Goal: Task Accomplishment & Management: Complete application form

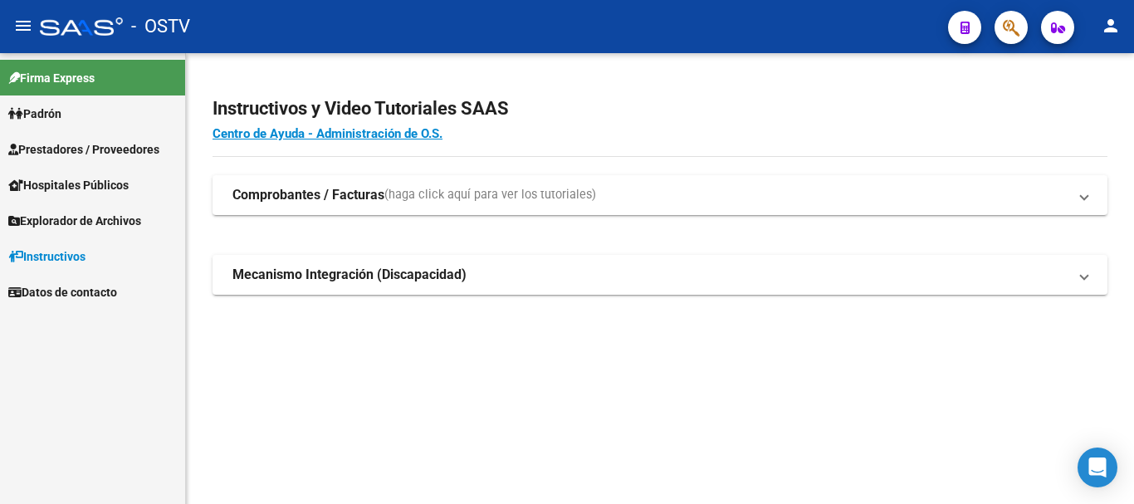
click at [99, 149] on span "Prestadores / Proveedores" at bounding box center [83, 149] width 151 height 18
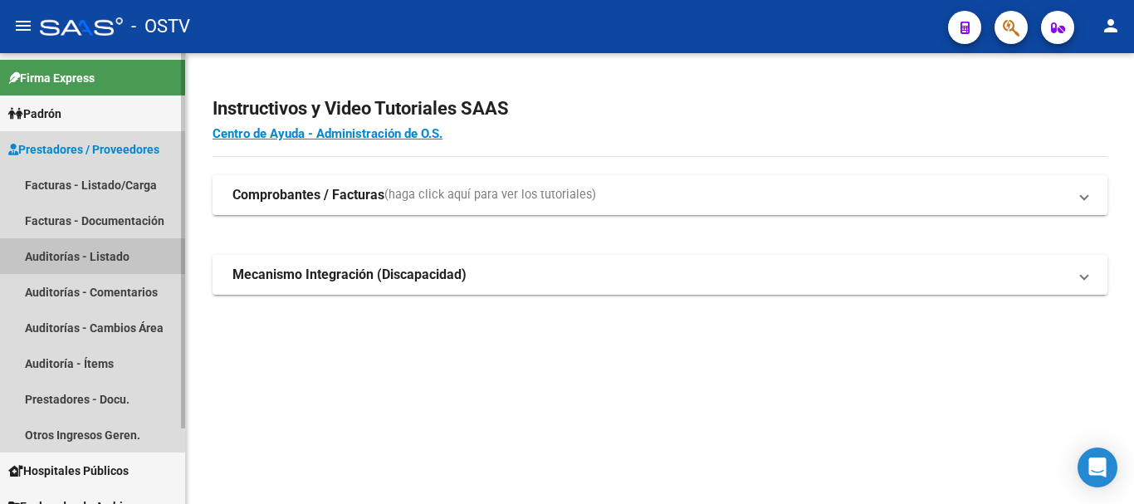
click at [117, 254] on link "Auditorías - Listado" at bounding box center [92, 256] width 185 height 36
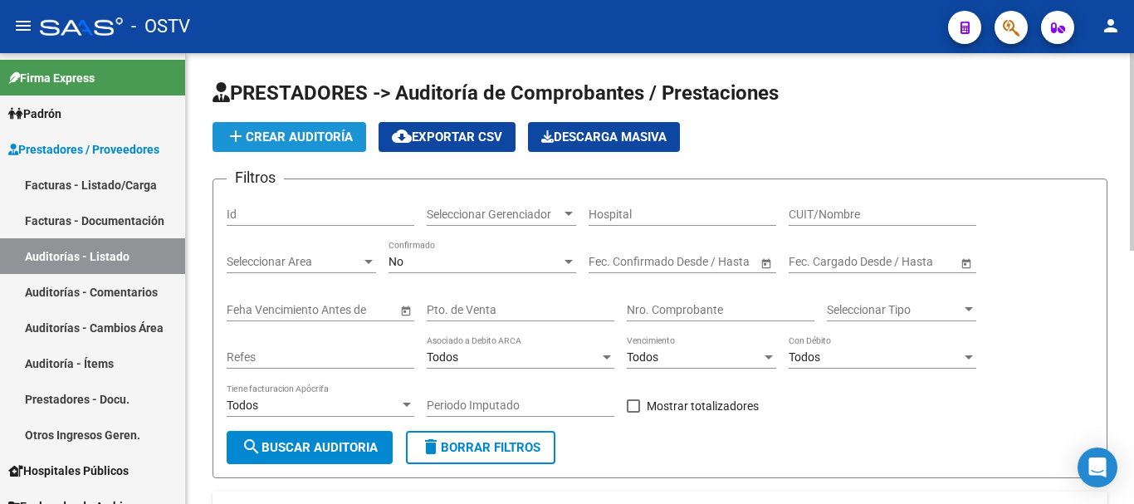
click at [290, 131] on span "add Crear Auditoría" at bounding box center [289, 136] width 127 height 15
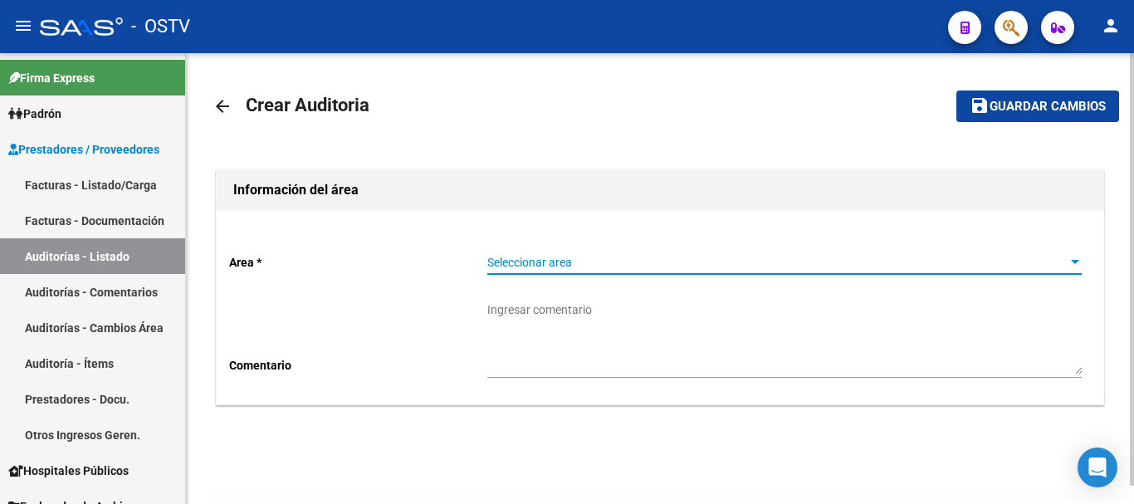
click at [507, 262] on span "Seleccionar area" at bounding box center [776, 263] width 579 height 14
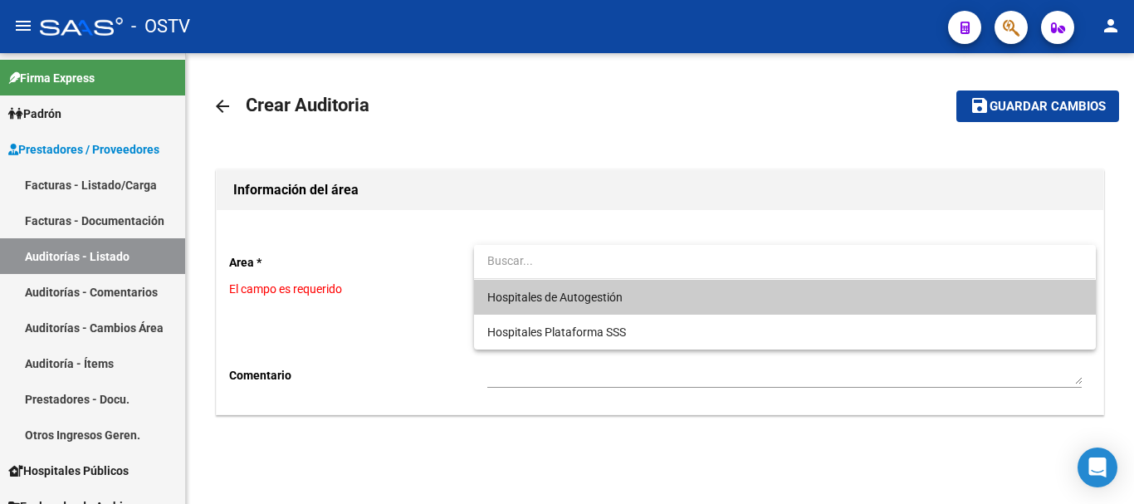
click at [564, 272] on input "dropdown search" at bounding box center [784, 260] width 621 height 35
click at [564, 292] on span "Hospitales de Autogestión" at bounding box center [554, 297] width 135 height 13
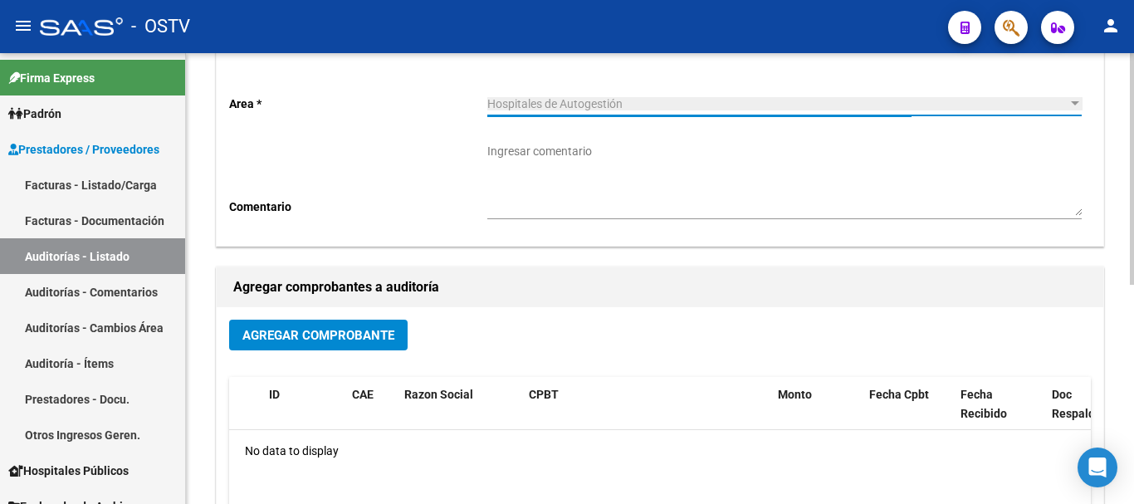
scroll to position [166, 0]
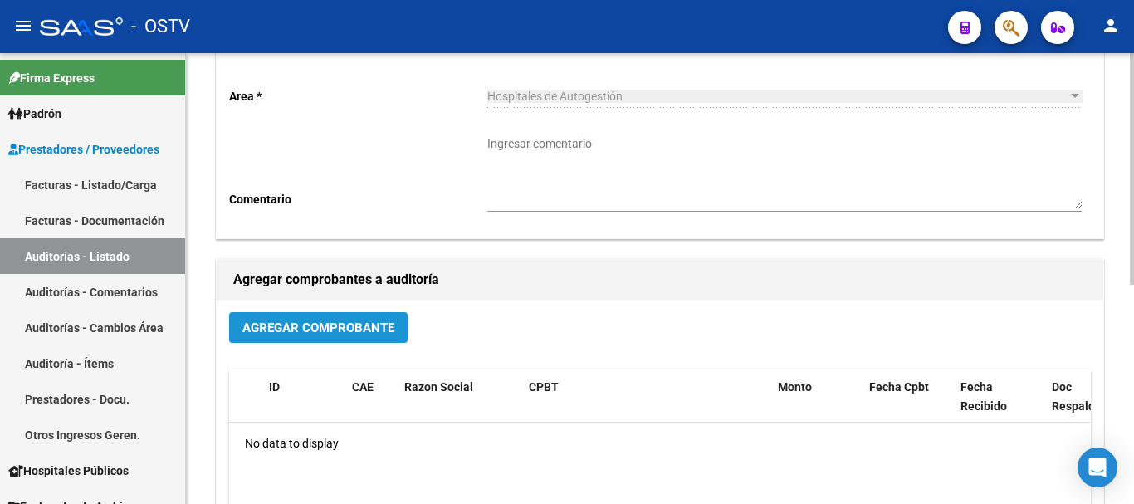
click at [344, 339] on button "Agregar Comprobante" at bounding box center [318, 327] width 178 height 31
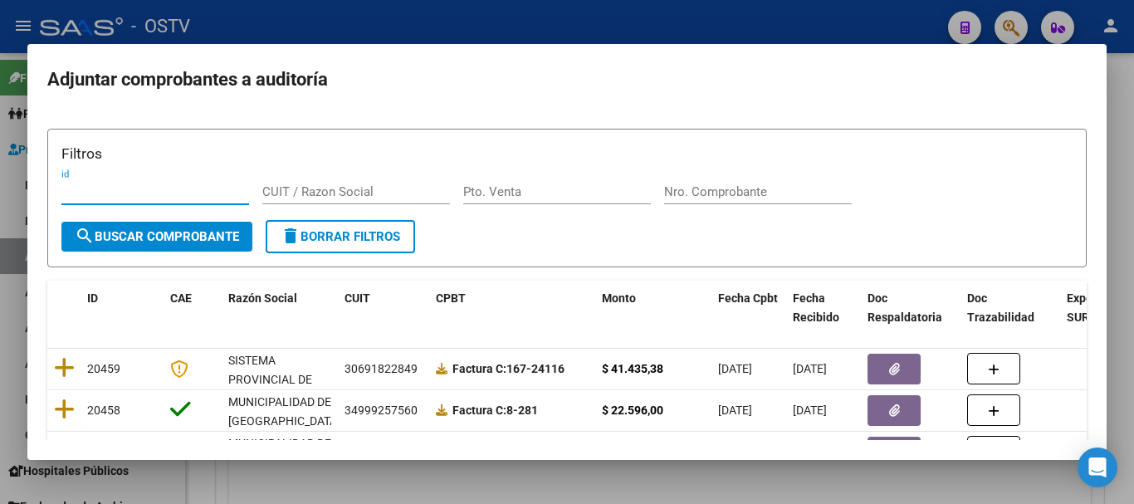
click at [770, 185] on input "Nro. Comprobante" at bounding box center [758, 191] width 188 height 15
paste input "6056"
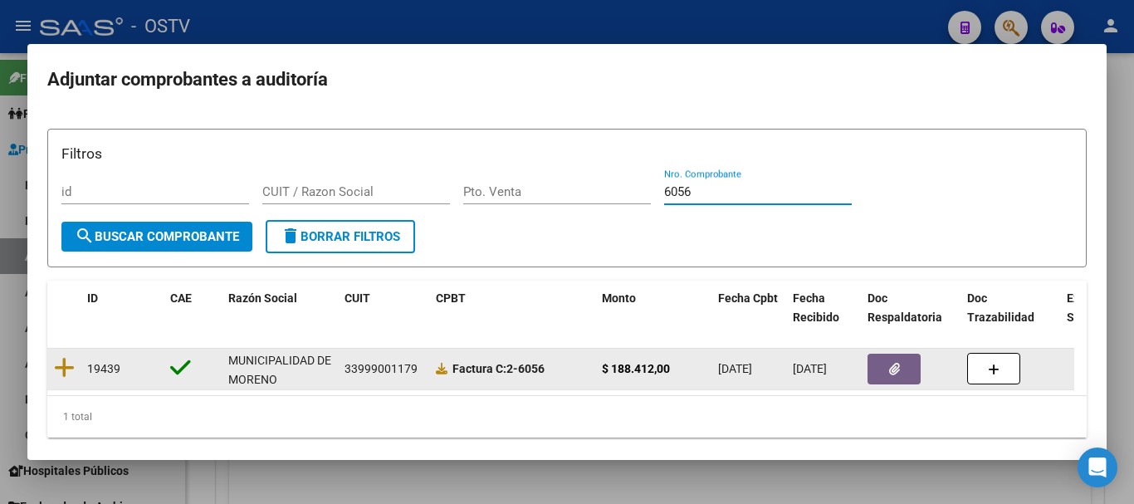
type input "6056"
click at [891, 364] on icon "button" at bounding box center [894, 369] width 11 height 12
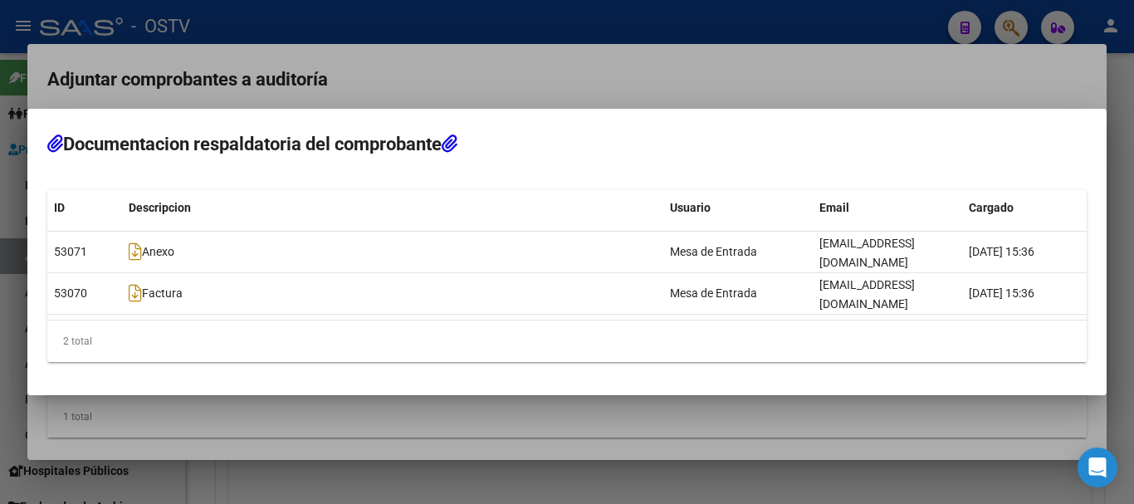
click at [263, 90] on div at bounding box center [567, 252] width 1134 height 504
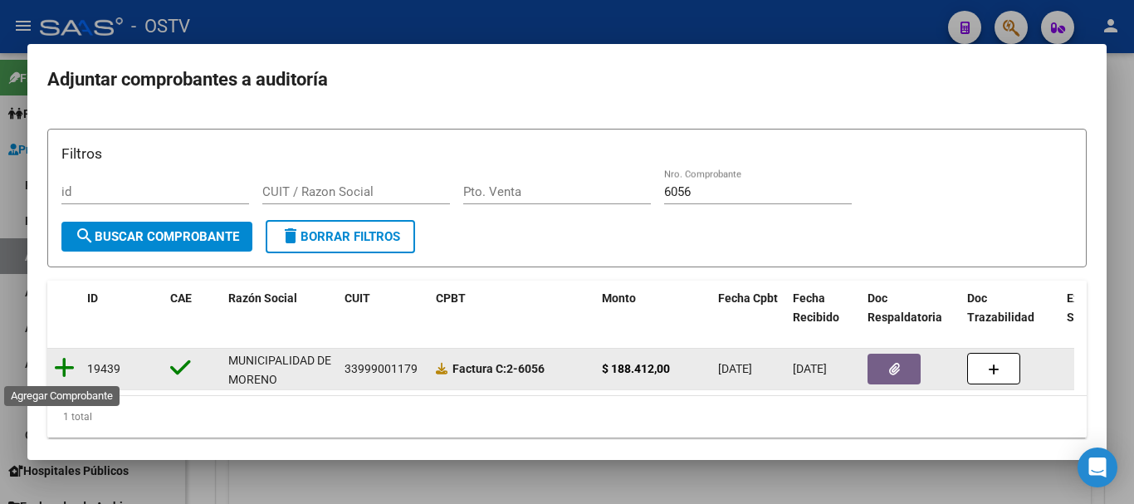
click at [59, 371] on icon at bounding box center [64, 367] width 21 height 23
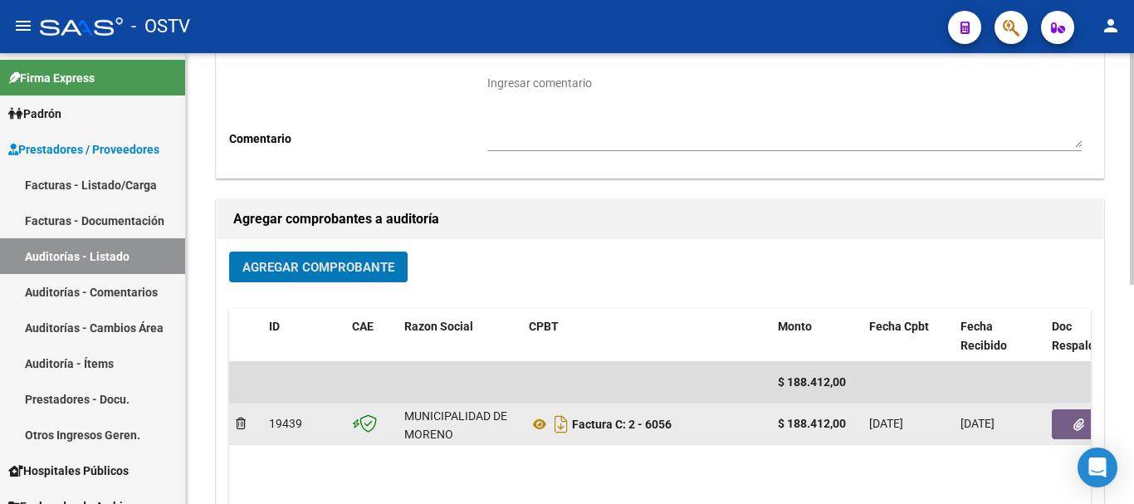
scroll to position [249, 0]
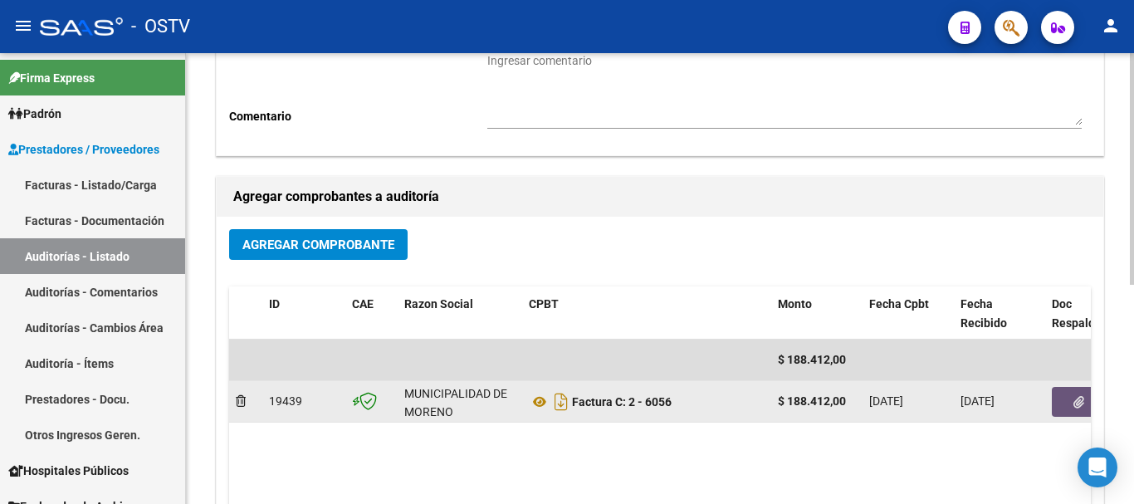
click at [1078, 392] on button "button" at bounding box center [1078, 402] width 53 height 30
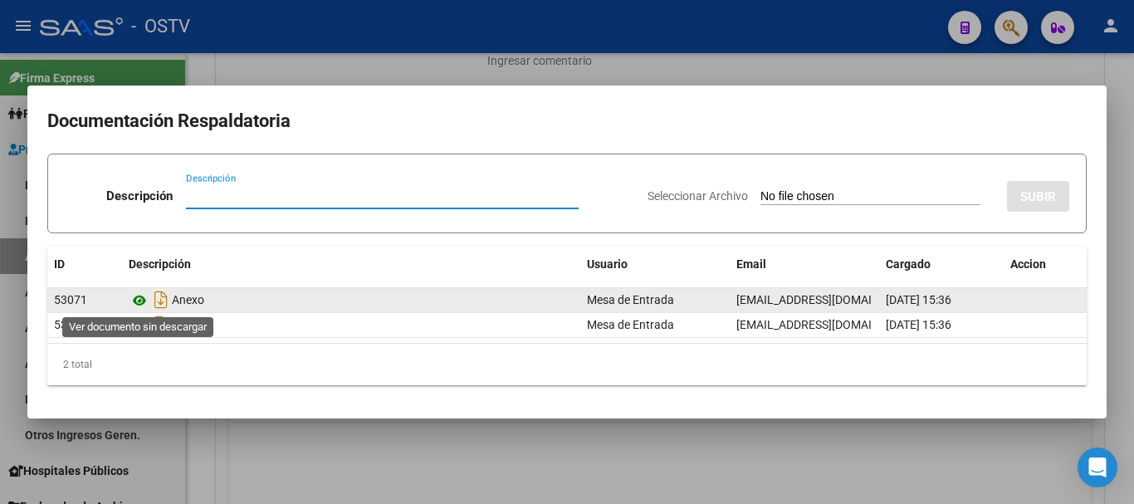
click at [140, 301] on icon at bounding box center [140, 301] width 22 height 20
click at [135, 296] on icon at bounding box center [140, 301] width 22 height 20
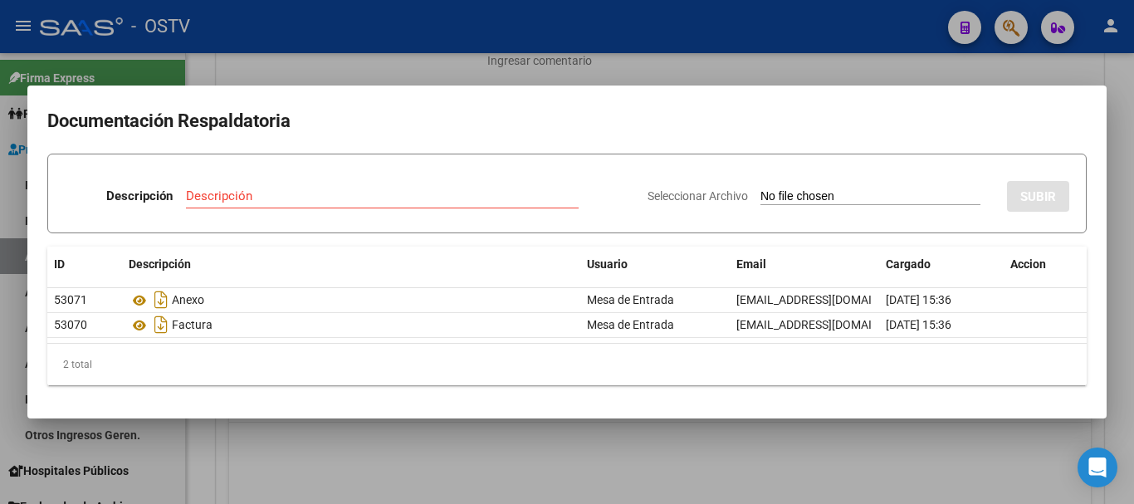
click at [261, 66] on div at bounding box center [567, 252] width 1134 height 504
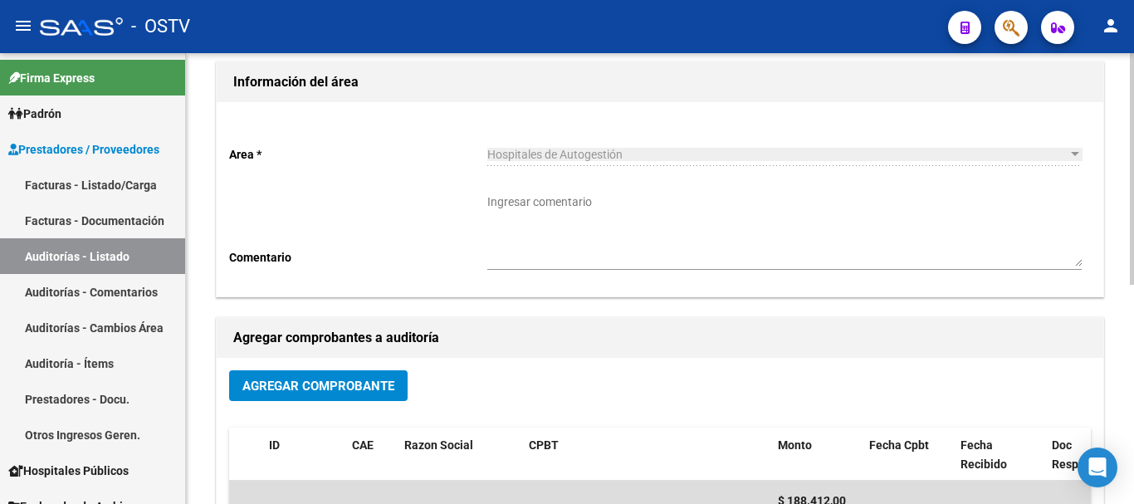
scroll to position [0, 0]
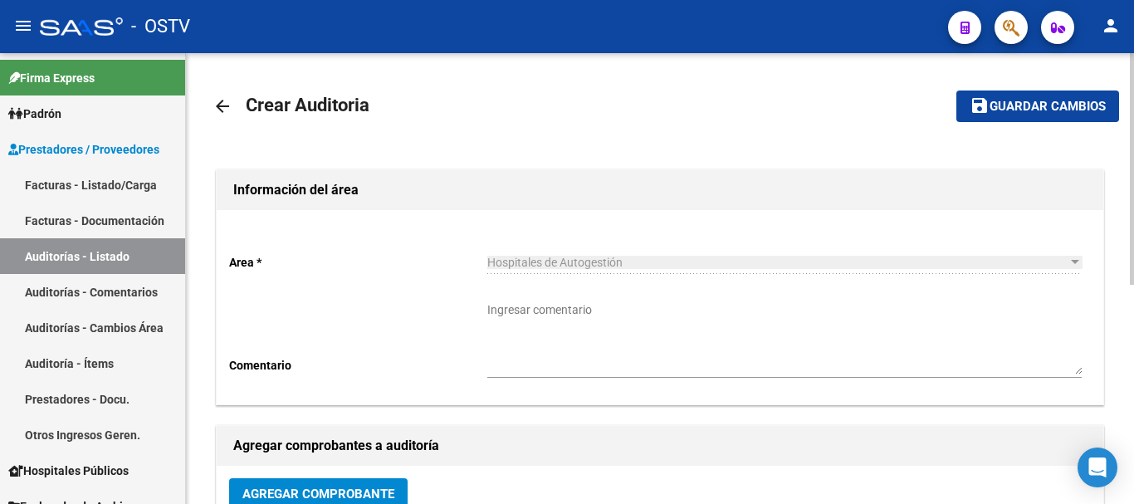
click at [1017, 113] on span "Guardar cambios" at bounding box center [1047, 107] width 116 height 15
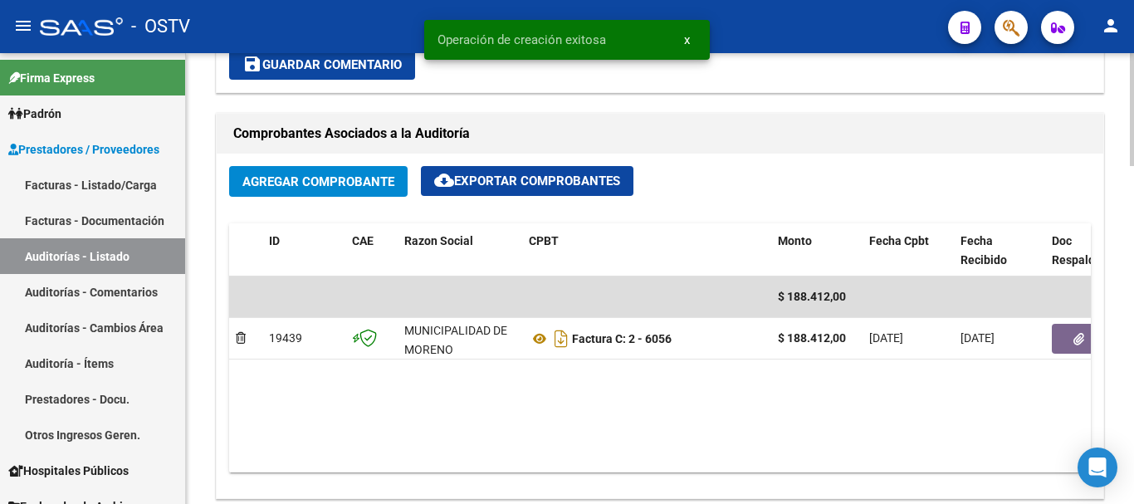
scroll to position [913, 0]
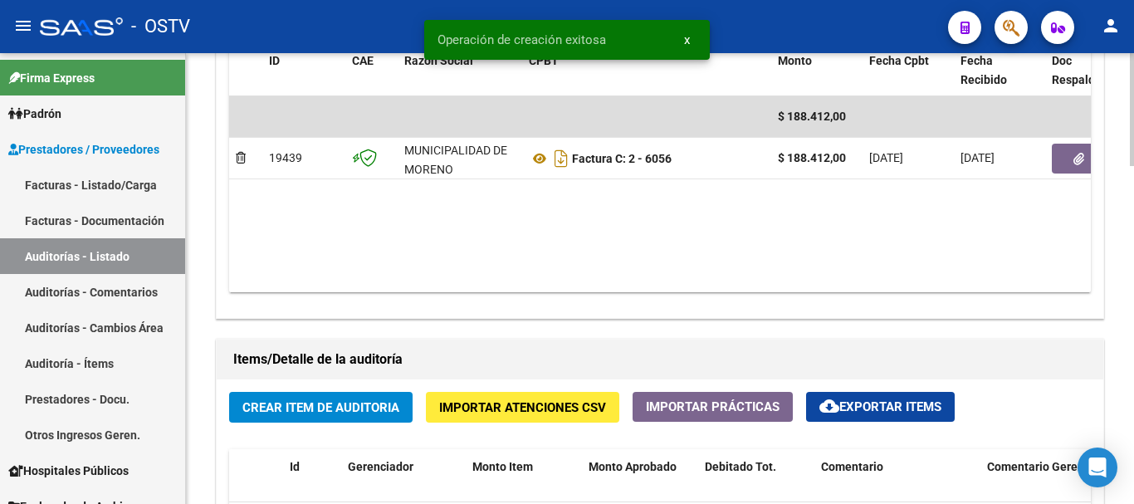
click at [329, 408] on span "Crear Item de Auditoria" at bounding box center [320, 407] width 157 height 15
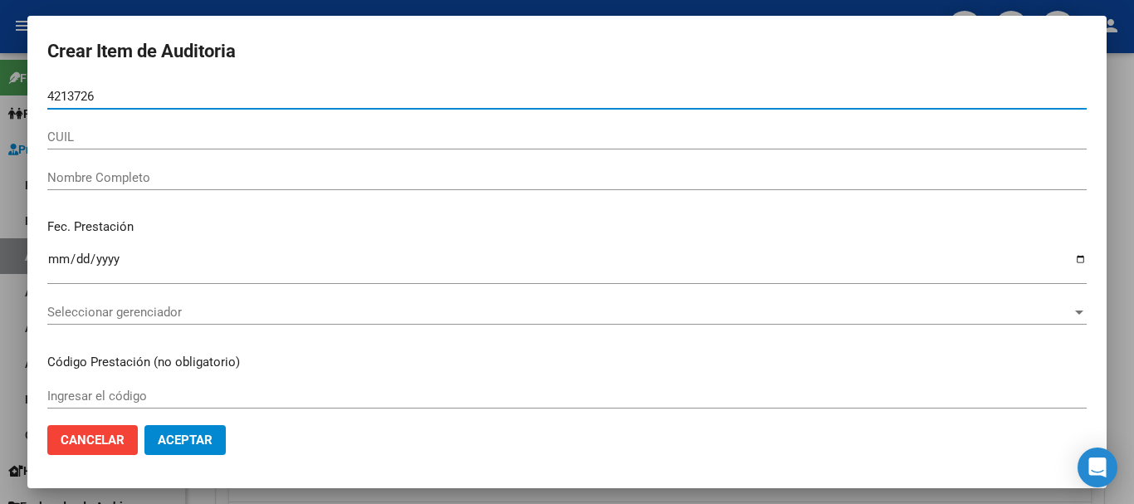
type input "42137264"
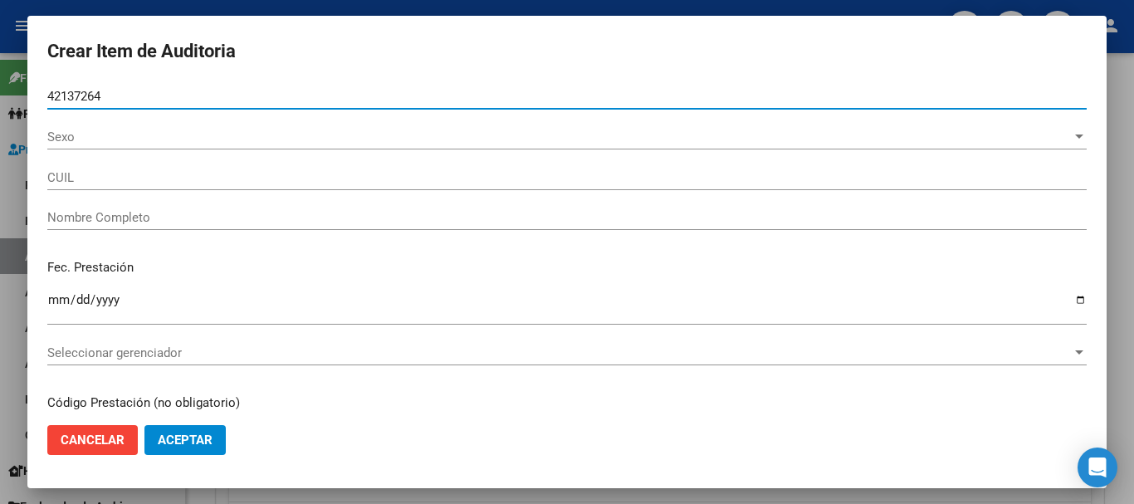
type input "20421372641"
type input "[PERSON_NAME] [PERSON_NAME]"
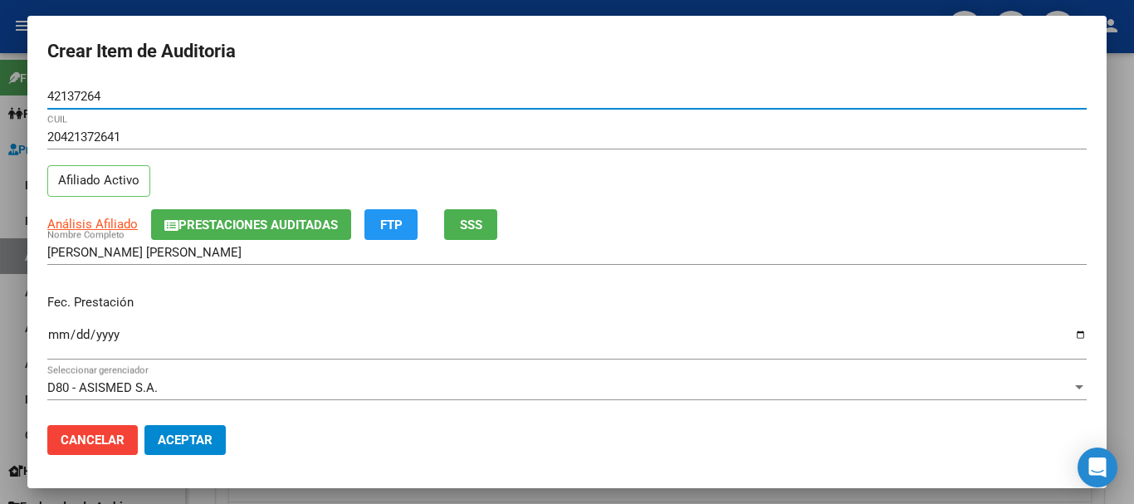
type input "42137264"
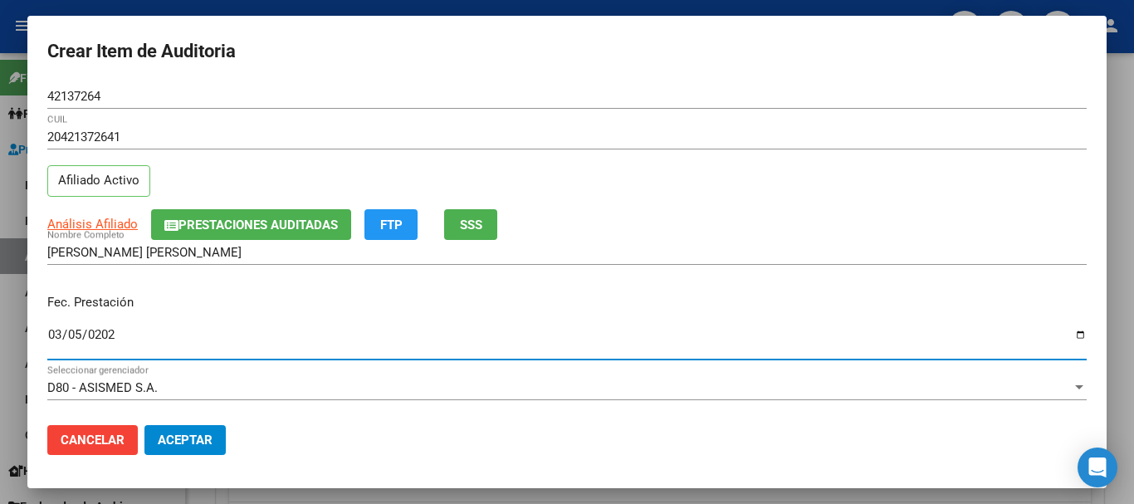
type input "[DATE]"
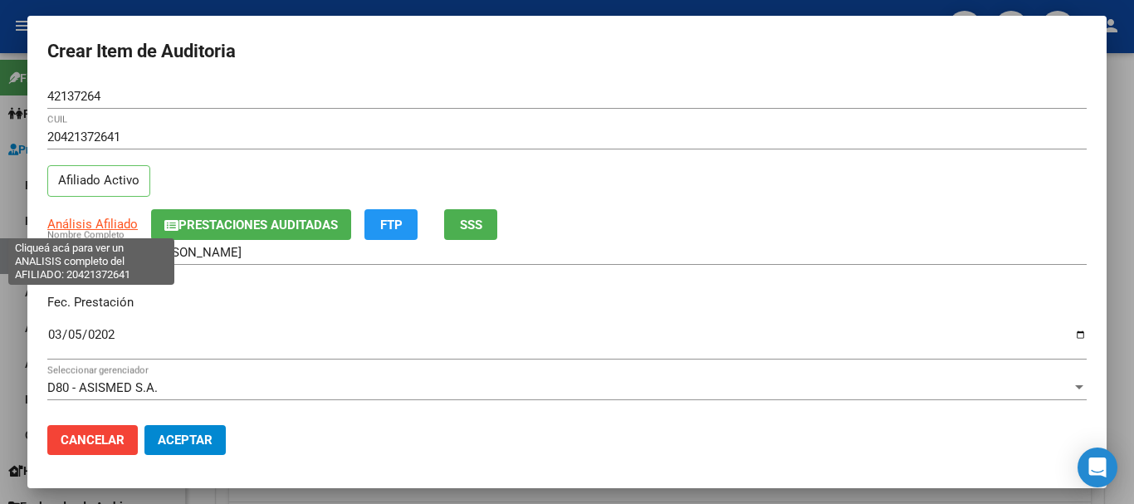
click at [108, 227] on span "Análisis Afiliado" at bounding box center [92, 224] width 90 height 15
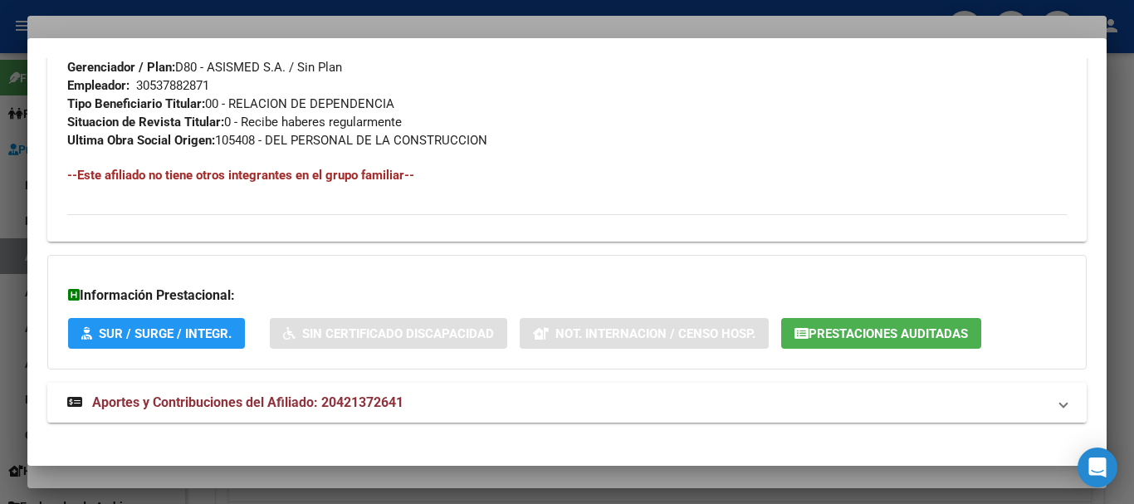
scroll to position [874, 0]
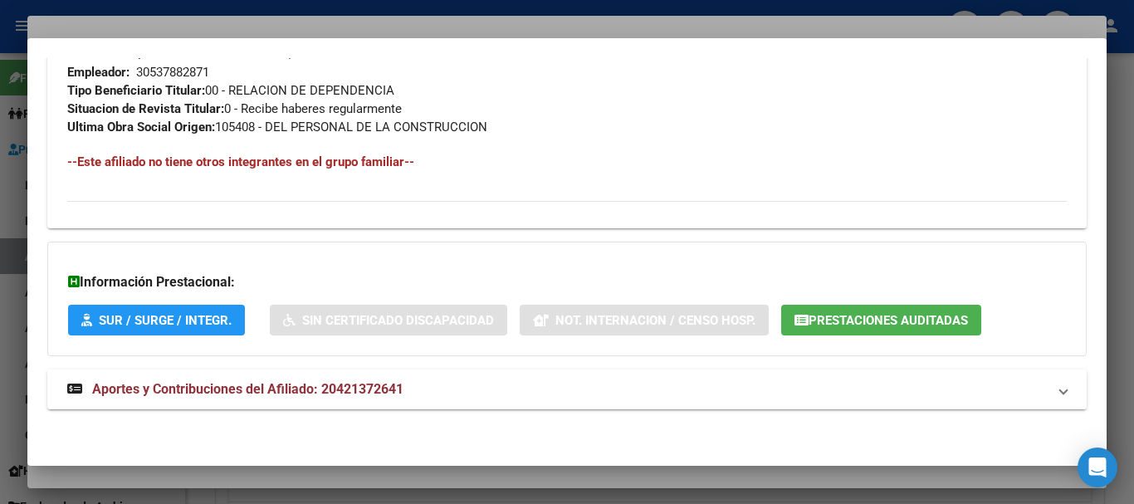
click at [247, 398] on strong "Aportes y Contribuciones del Afiliado: 20421372641" at bounding box center [235, 389] width 336 height 20
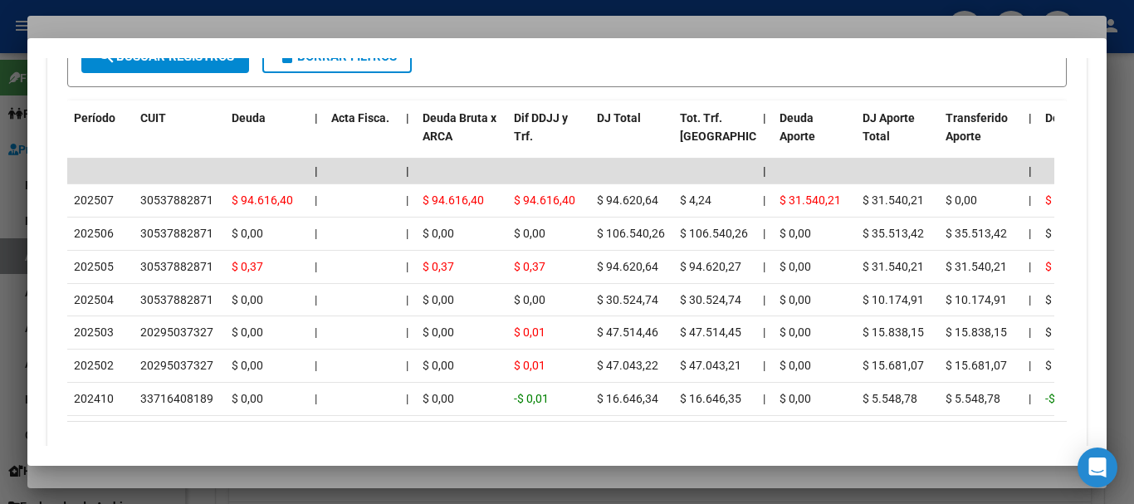
scroll to position [1511, 0]
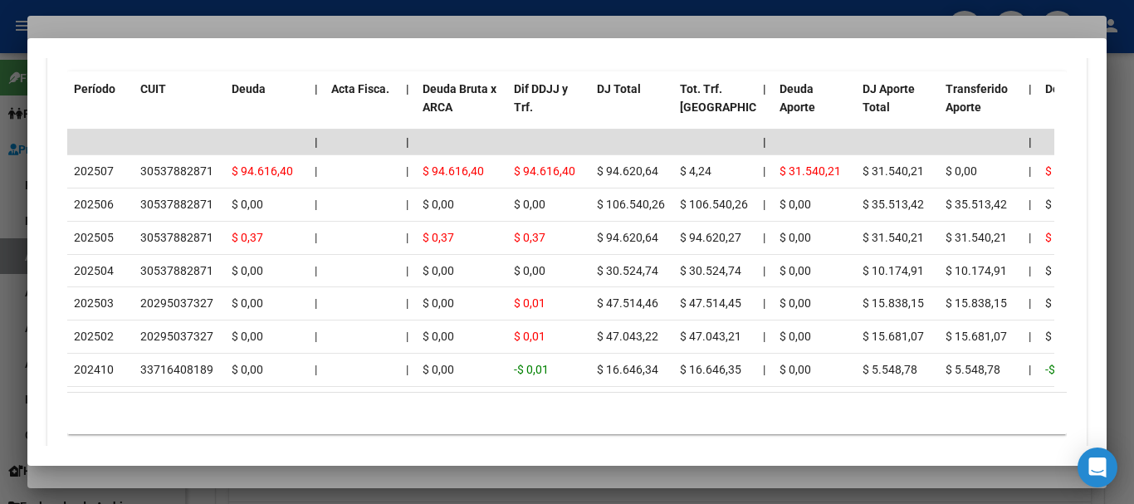
click at [359, 26] on div at bounding box center [567, 252] width 1134 height 504
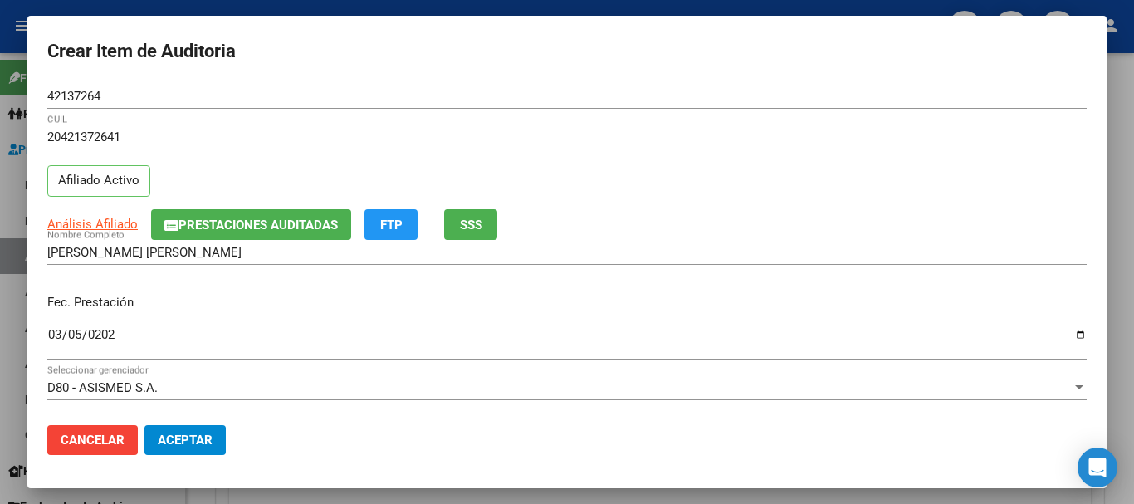
click at [795, 232] on div "Análisis Afiliado Prestaciones Auditadas FTP SSS" at bounding box center [566, 224] width 1039 height 31
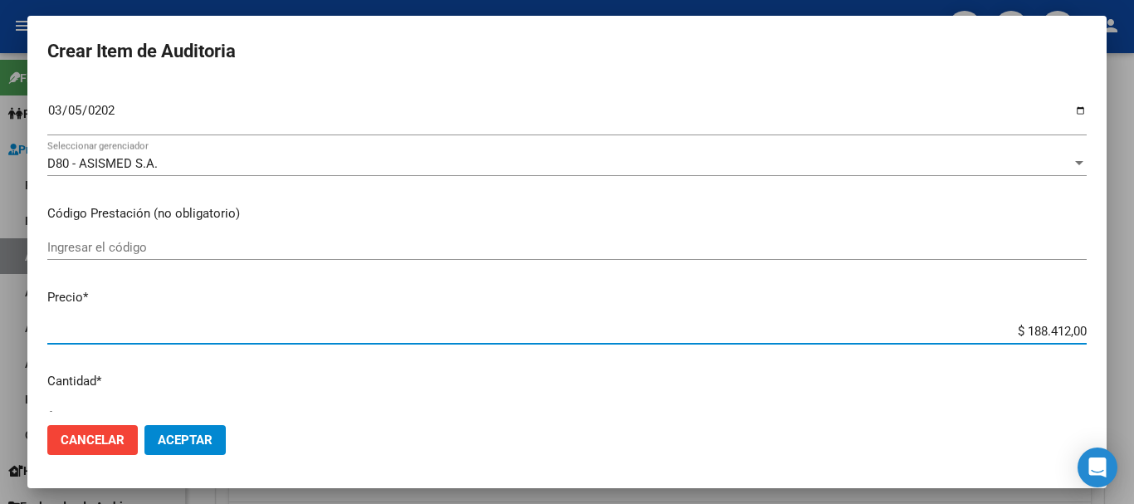
type input "$ 0,01"
type input "$ 0,11"
type input "$ 1,15"
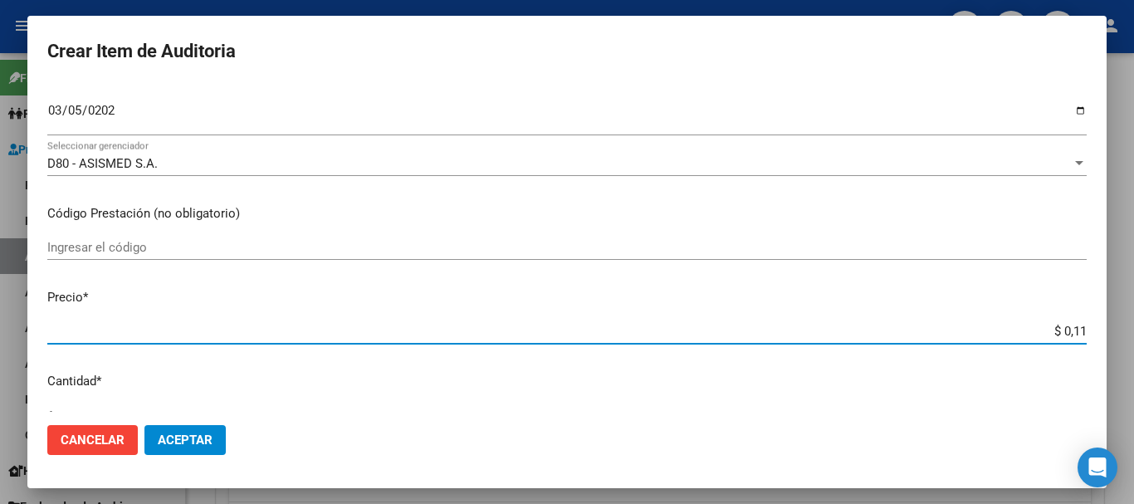
type input "$ 1,15"
type input "$ 11,52"
type input "$ 115,26"
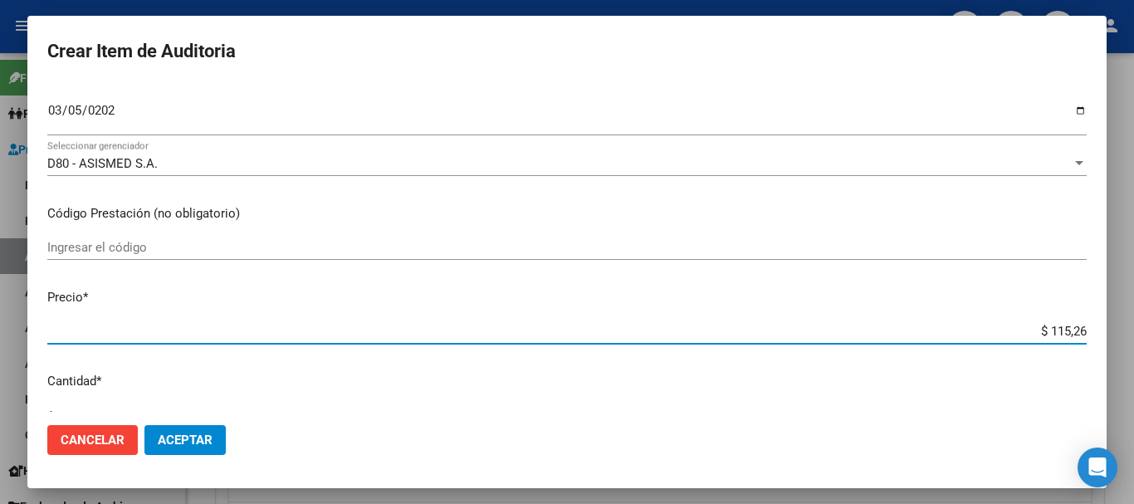
type input "$ 1.152,60"
type input "$ 11.526,00"
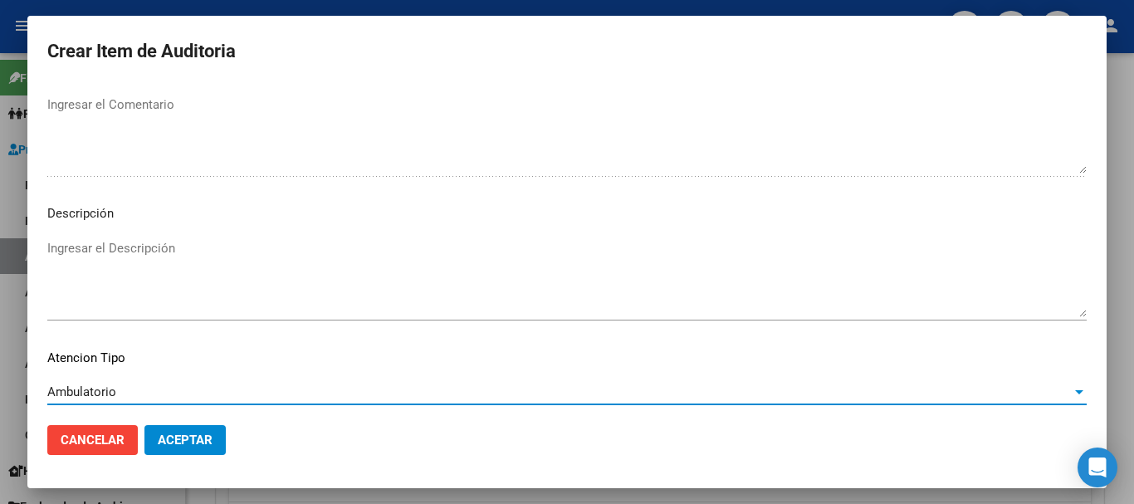
scroll to position [1023, 0]
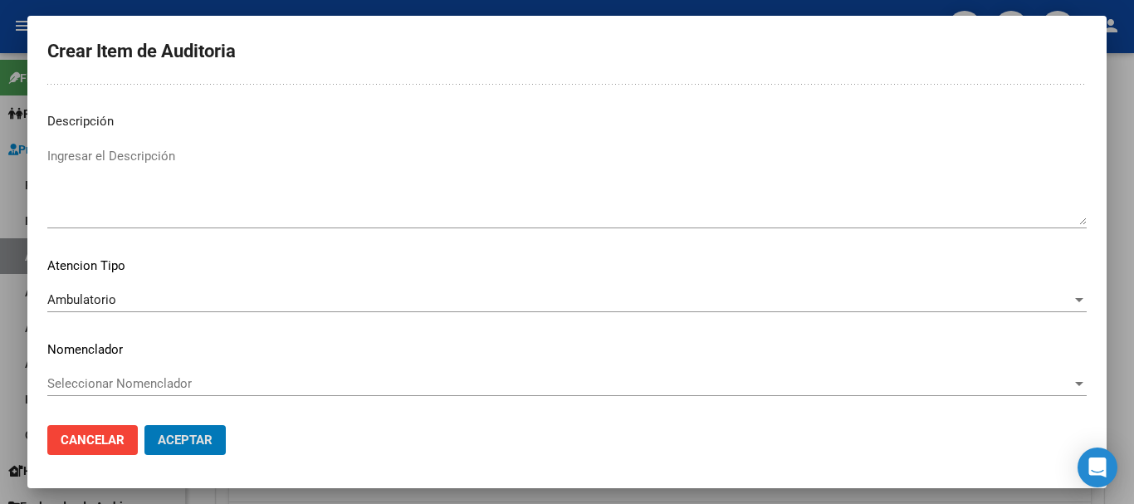
click at [144, 425] on button "Aceptar" at bounding box center [184, 440] width 81 height 30
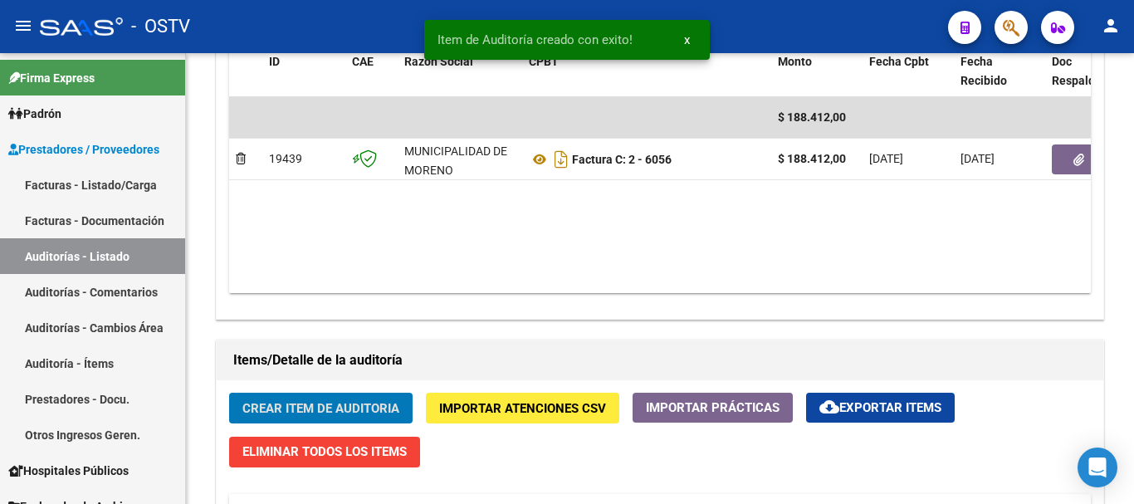
click at [229, 393] on button "Crear Item de Auditoria" at bounding box center [320, 408] width 183 height 31
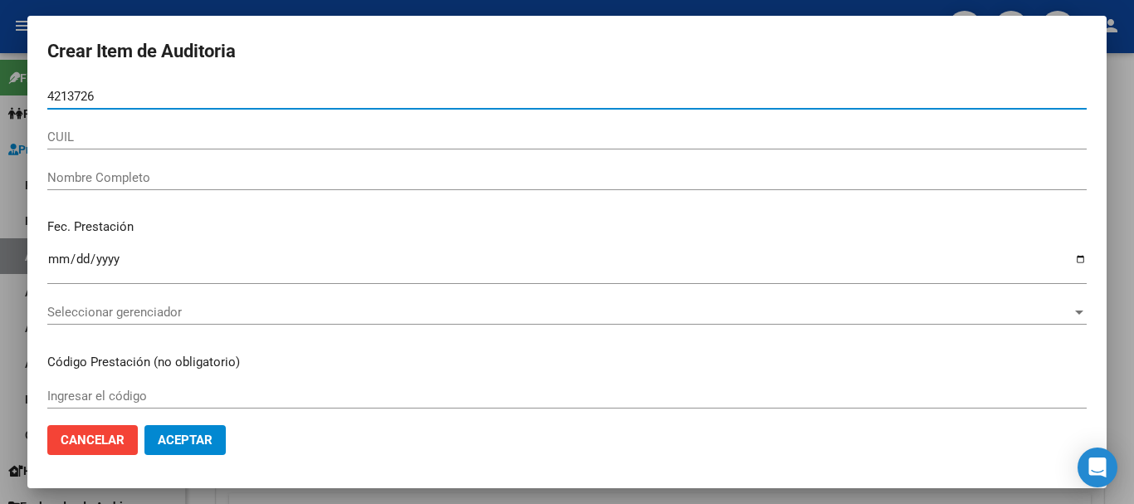
type input "42137264"
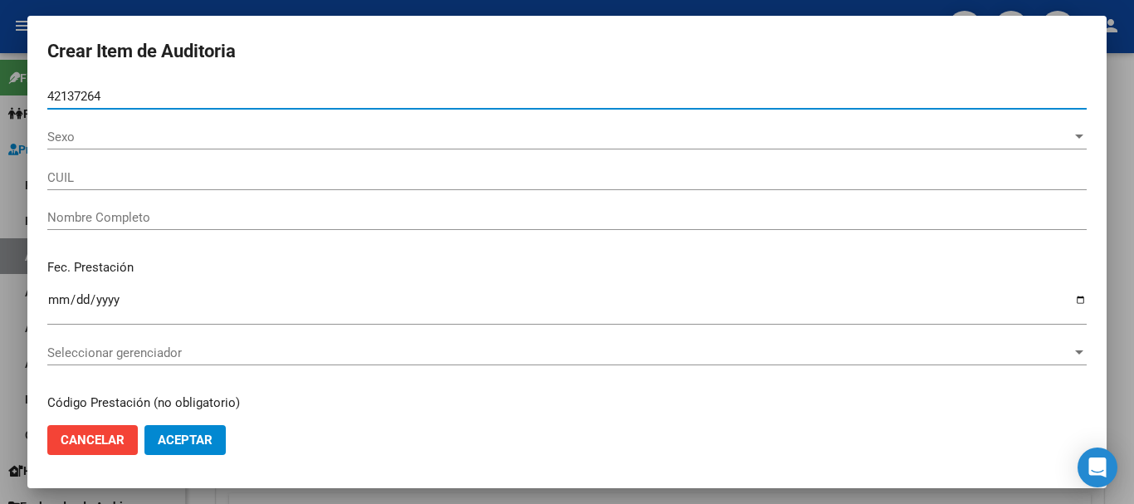
type input "20421372641"
type input "[PERSON_NAME] [PERSON_NAME]"
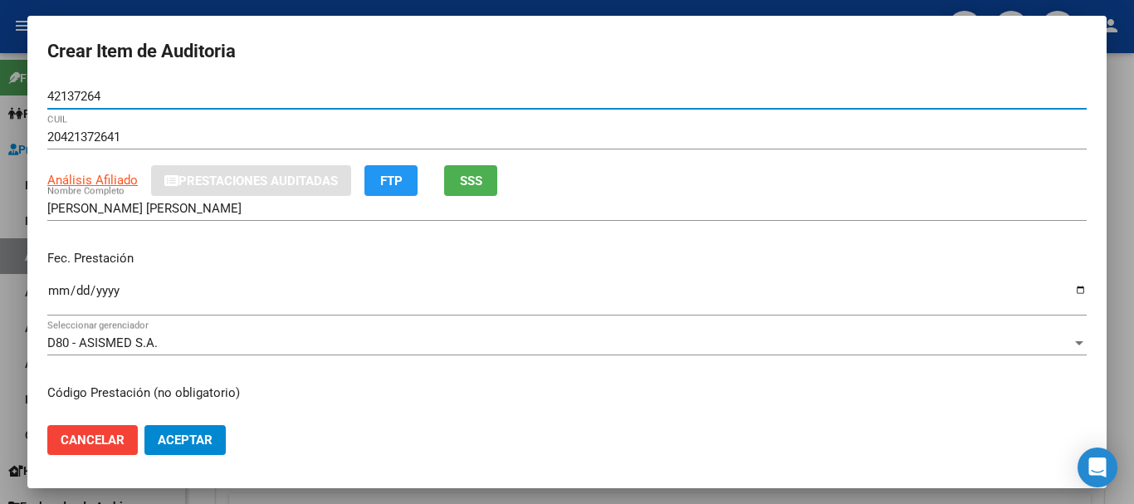
type input "42137264"
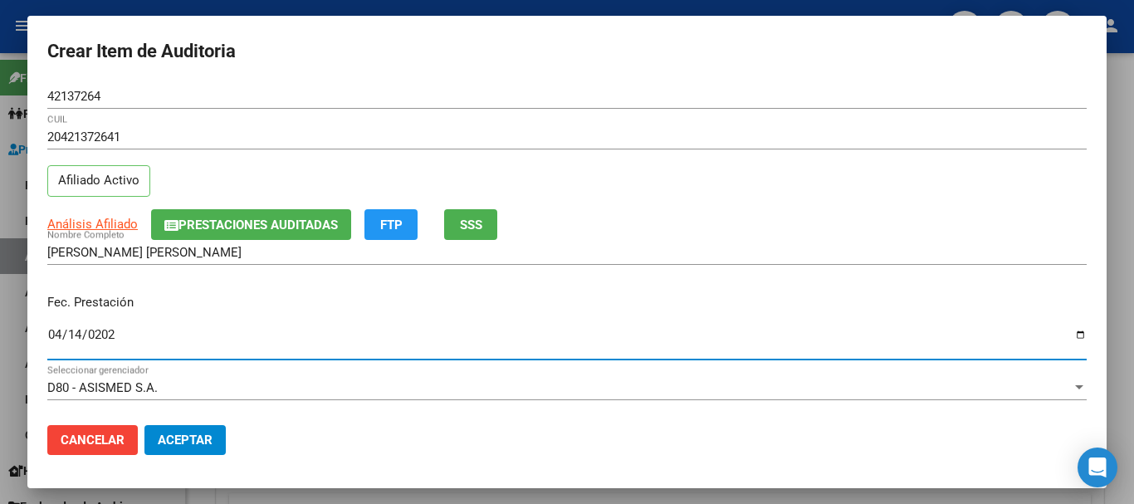
type input "[DATE]"
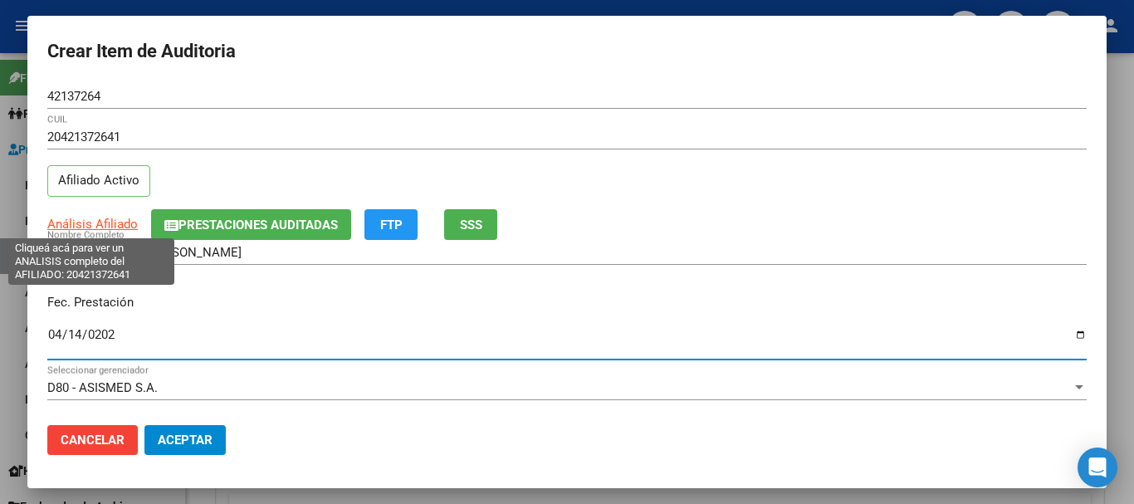
click at [116, 218] on span "Análisis Afiliado" at bounding box center [92, 224] width 90 height 15
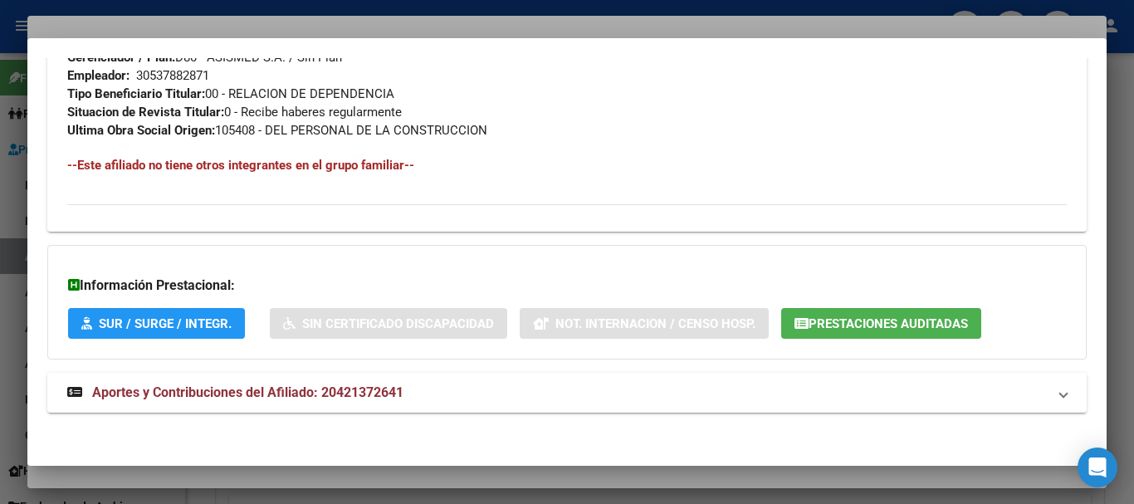
scroll to position [874, 0]
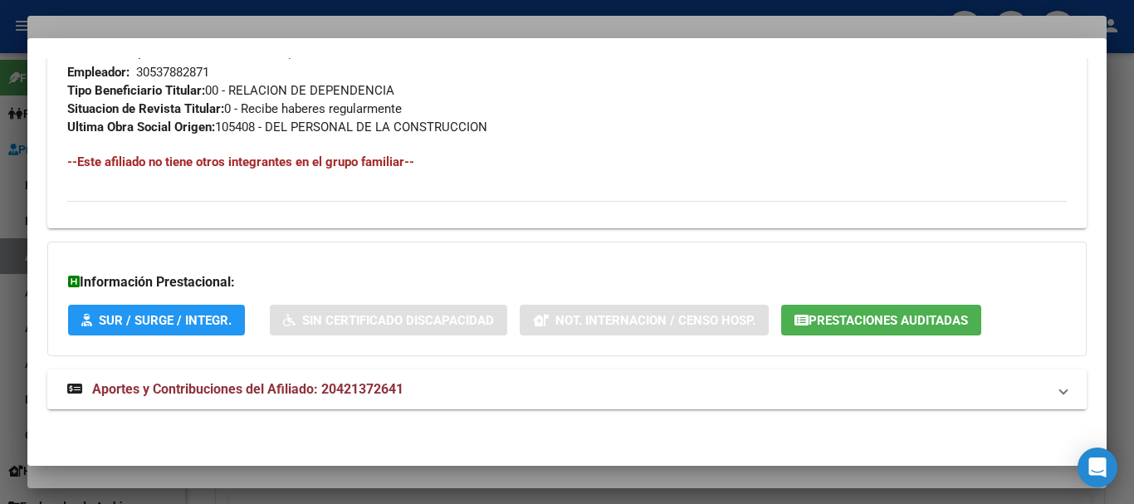
click at [402, 401] on mat-expansion-panel-header "Aportes y Contribuciones del Afiliado: 20421372641" at bounding box center [566, 389] width 1039 height 40
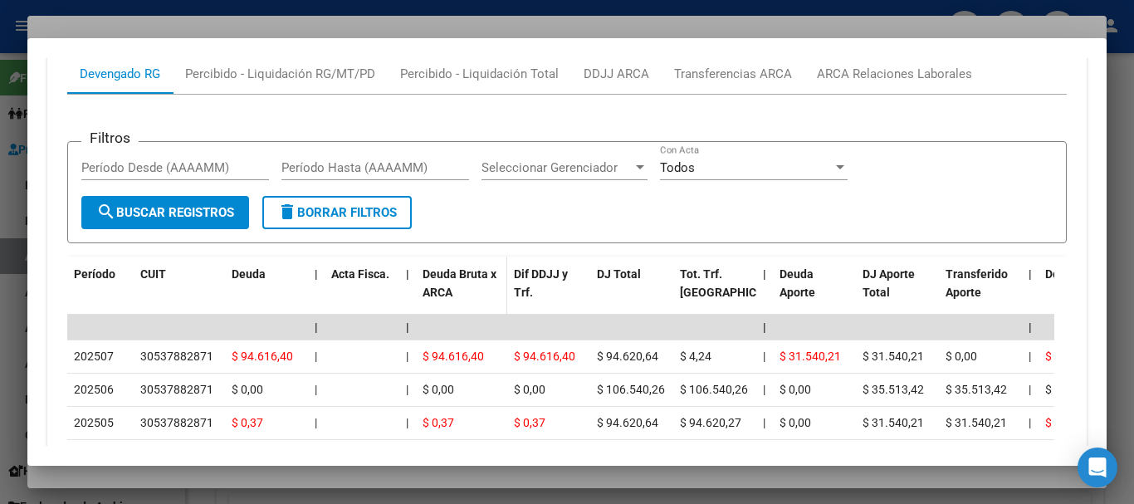
scroll to position [1594, 0]
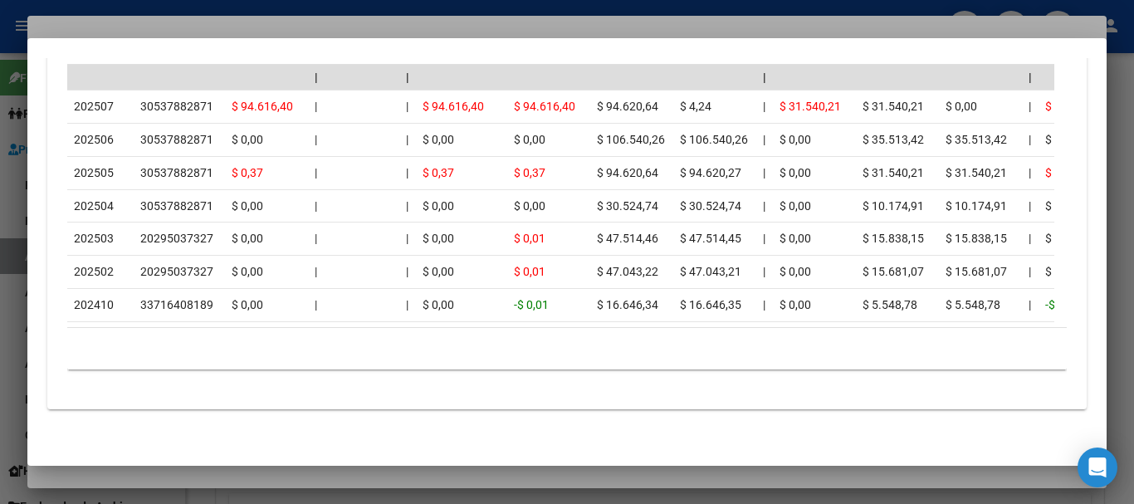
click at [322, 27] on div at bounding box center [567, 252] width 1134 height 504
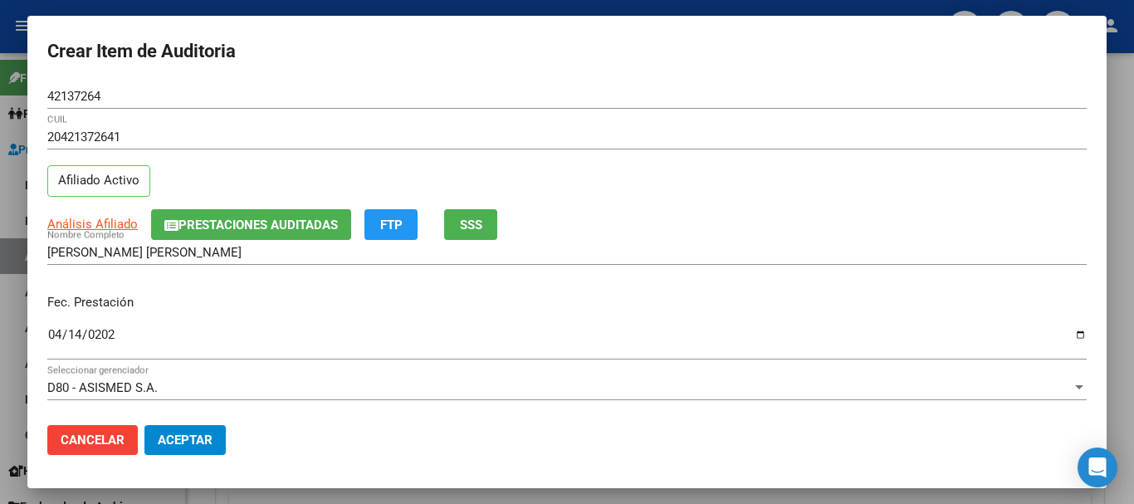
click at [786, 301] on p "Fec. Prestación" at bounding box center [566, 302] width 1039 height 19
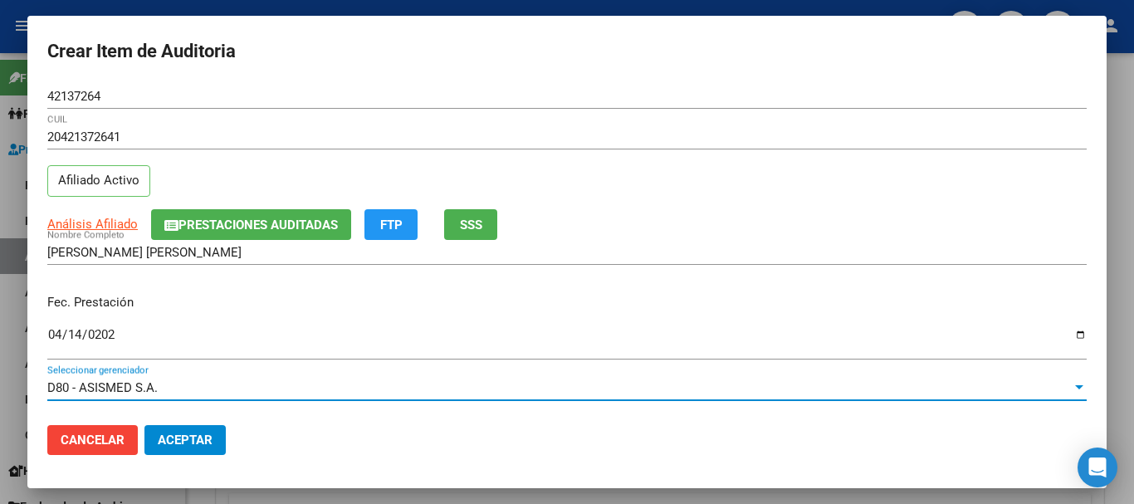
scroll to position [224, 0]
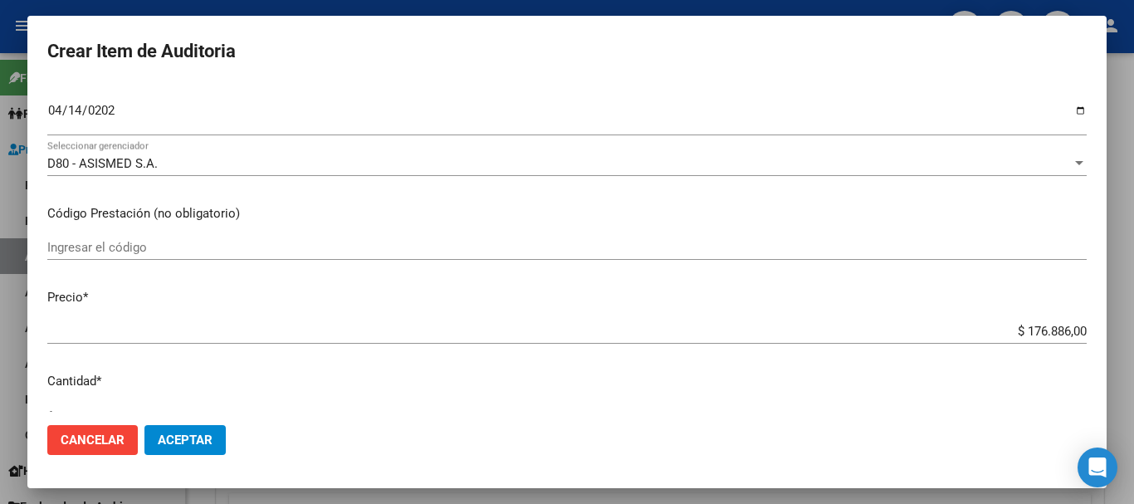
type input "$ 0,04"
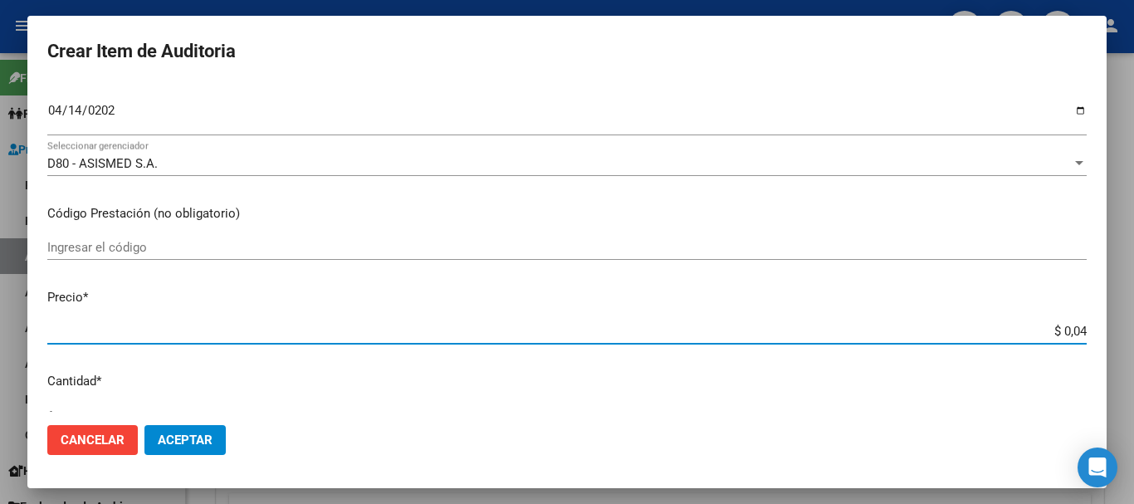
type input "$ 0,45"
type input "$ 4,54"
type input "$ 45,47"
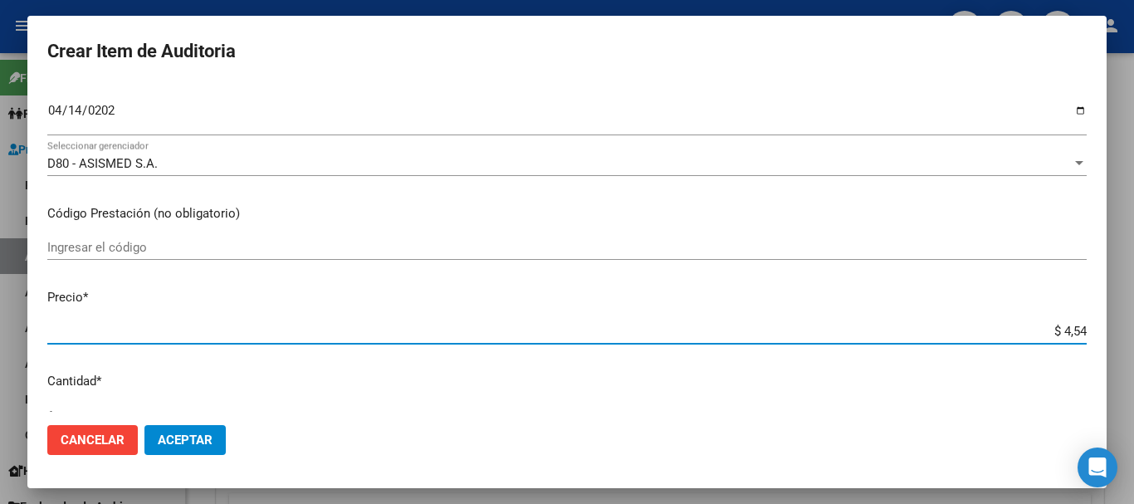
type input "$ 45,47"
type input "$ 454,70"
type input "$ 4.547,00"
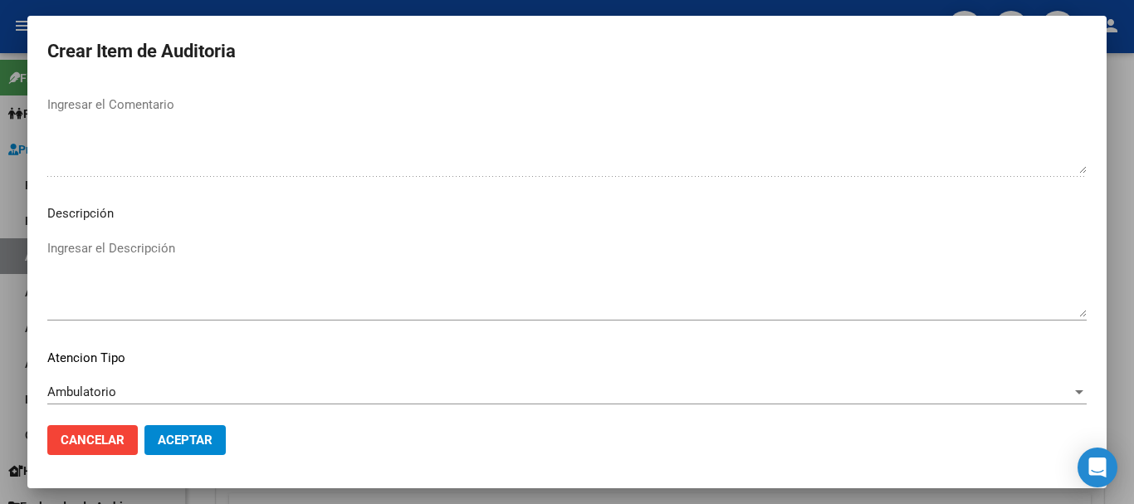
scroll to position [1023, 0]
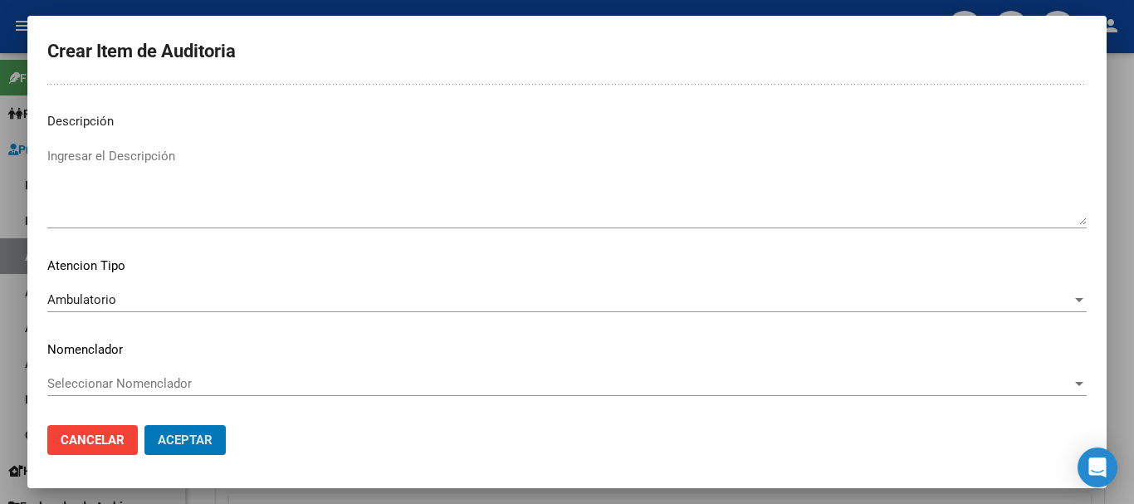
click at [144, 425] on button "Aceptar" at bounding box center [184, 440] width 81 height 30
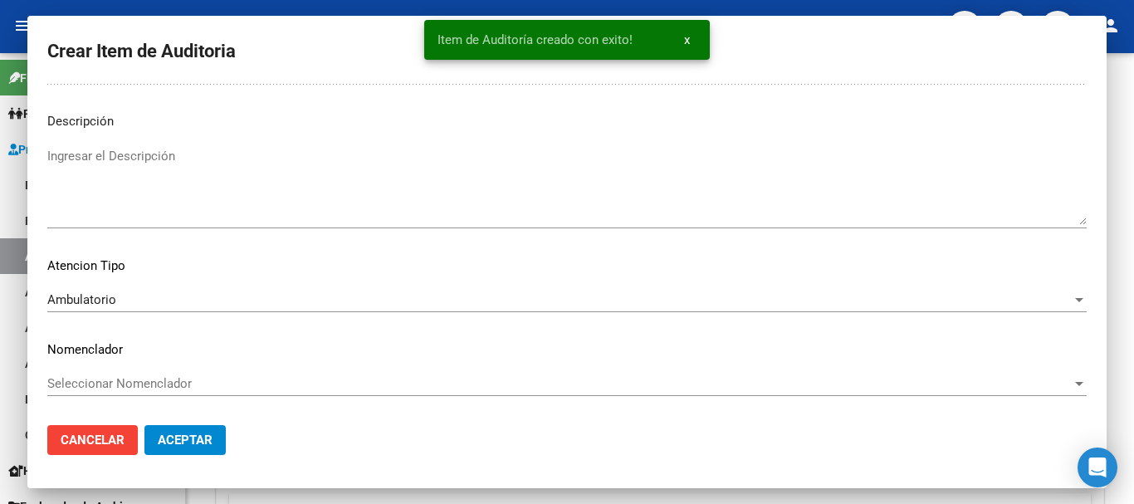
click at [229, 392] on button "Crear Item de Auditoria" at bounding box center [320, 407] width 183 height 31
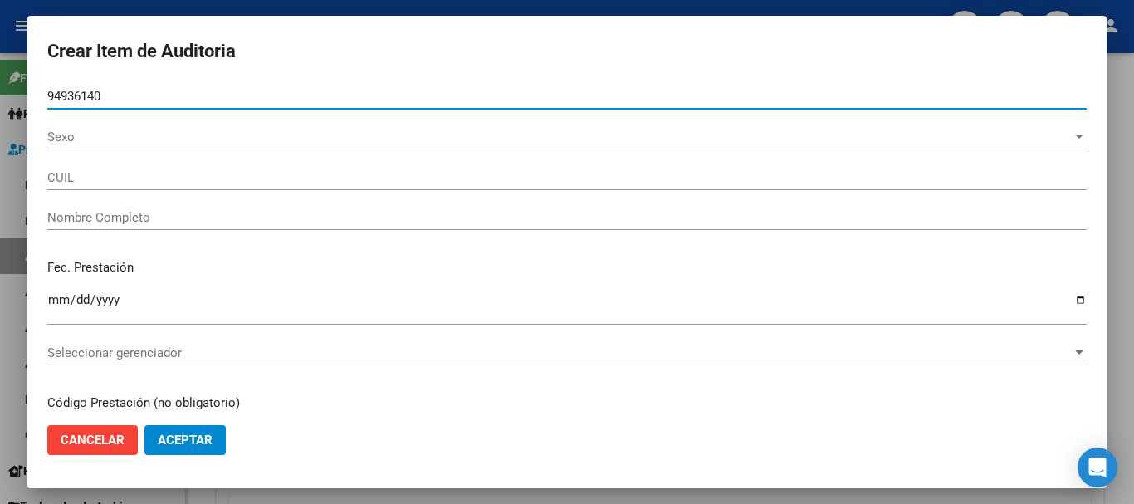
type input "94936140"
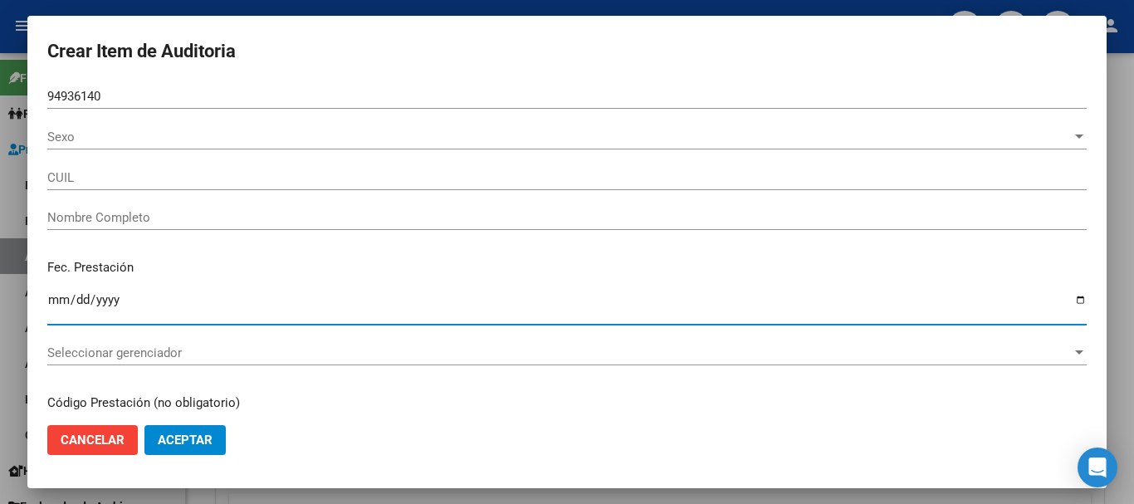
type input "27949361409"
type input "ESQUEN [PERSON_NAME] [PERSON_NAME]"
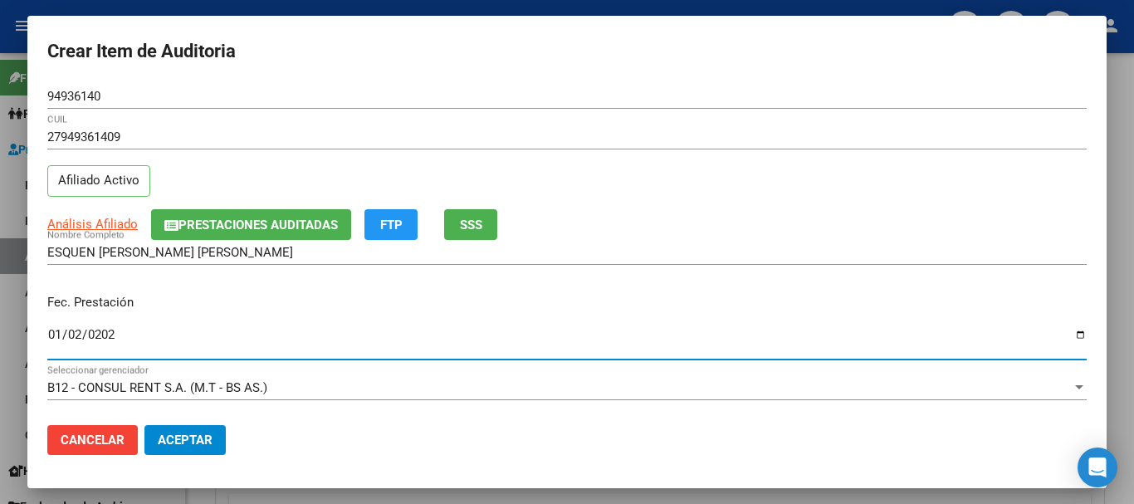
type input "[DATE]"
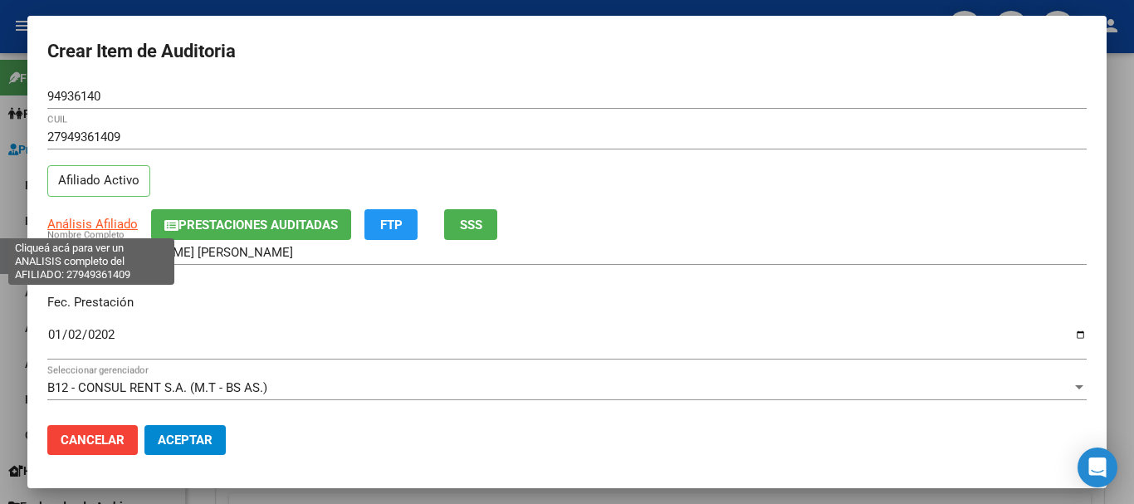
click at [117, 223] on span "Análisis Afiliado" at bounding box center [92, 224] width 90 height 15
type textarea "27949361409"
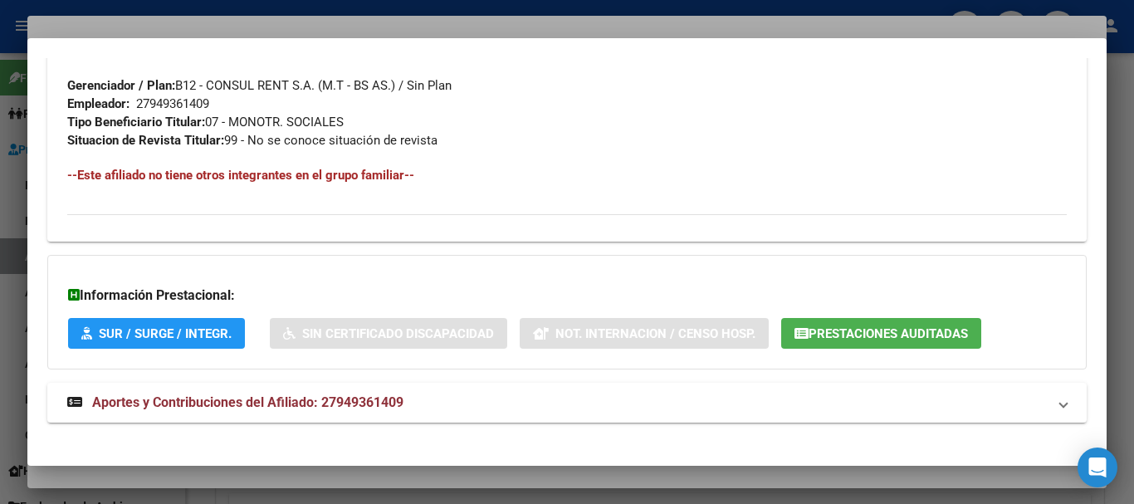
scroll to position [838, 0]
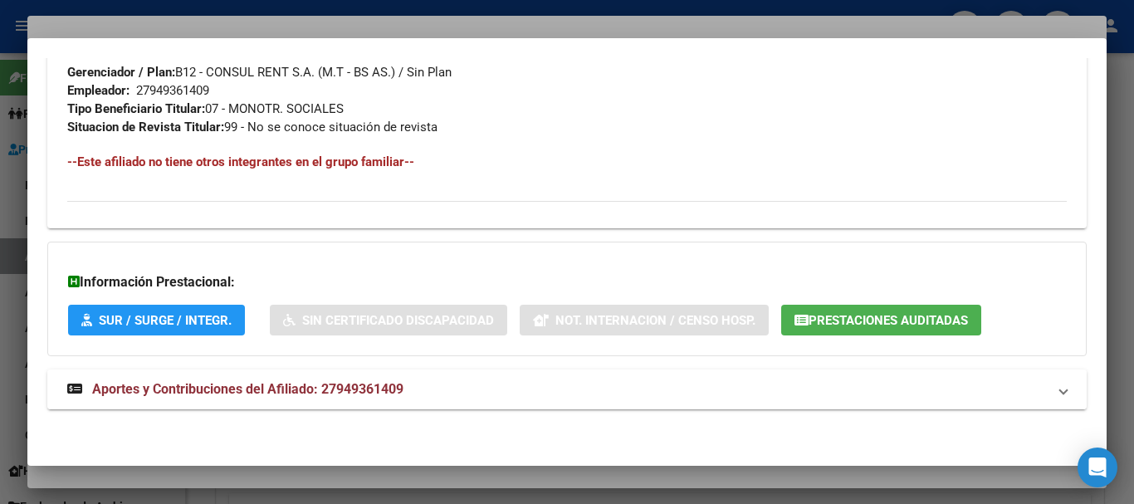
click at [203, 384] on span "Aportes y Contribuciones del Afiliado: 27949361409" at bounding box center [247, 389] width 311 height 16
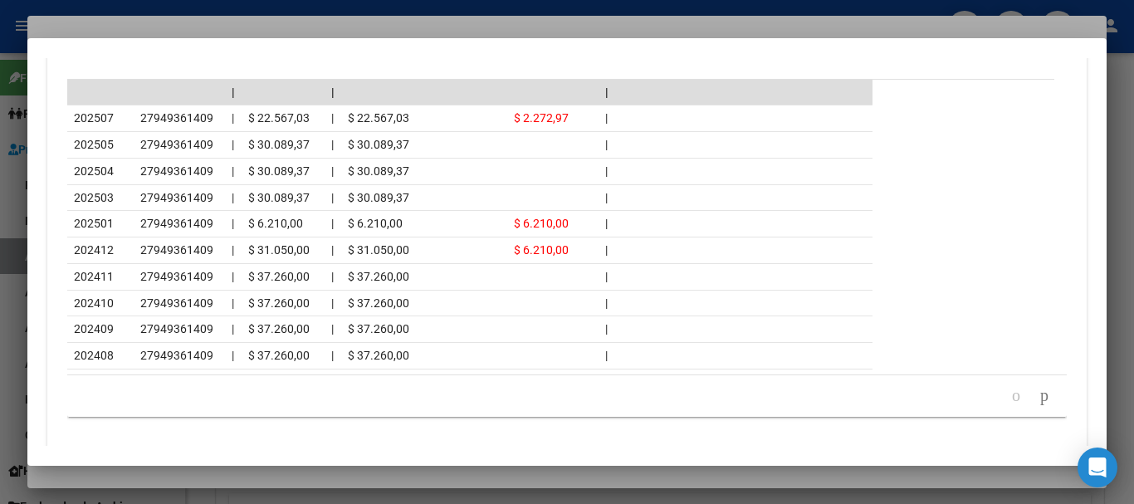
scroll to position [1541, 0]
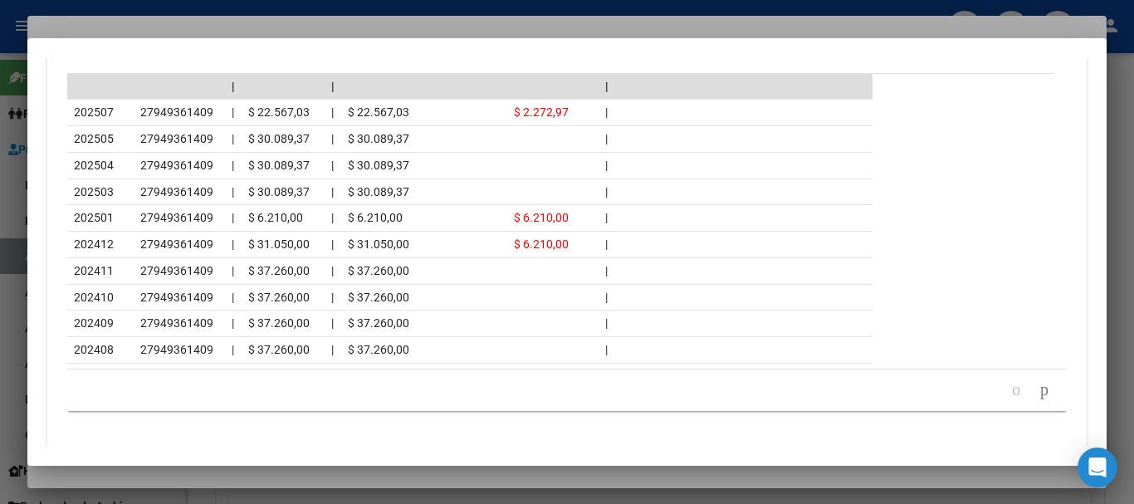
click at [193, 24] on div at bounding box center [567, 252] width 1134 height 504
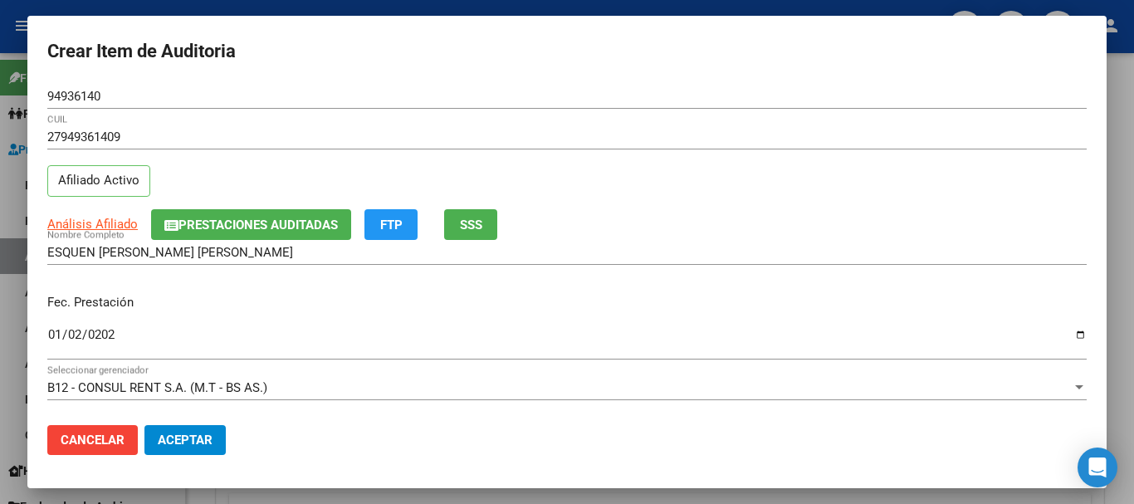
click at [580, 153] on div "27949361409 CUIL" at bounding box center [566, 145] width 1039 height 41
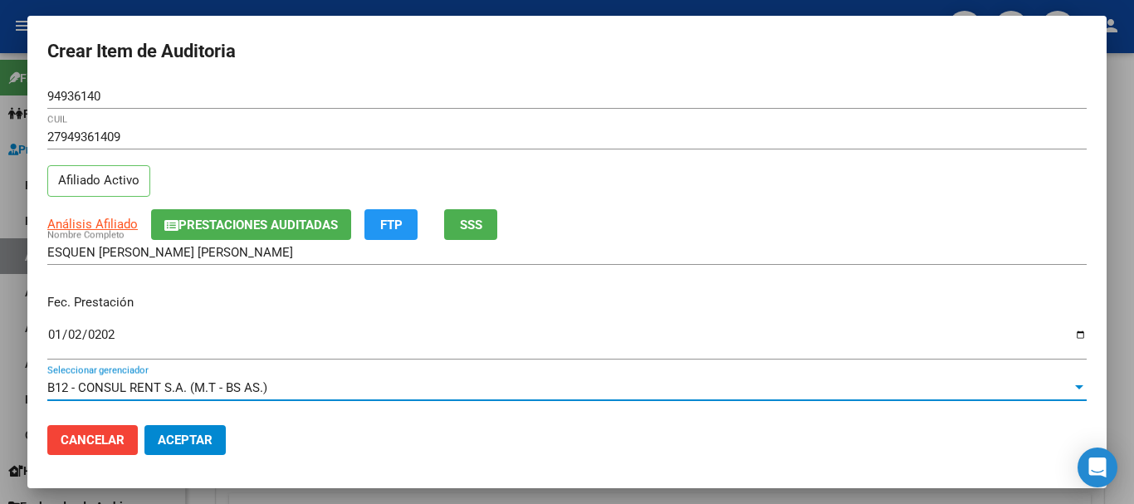
scroll to position [224, 0]
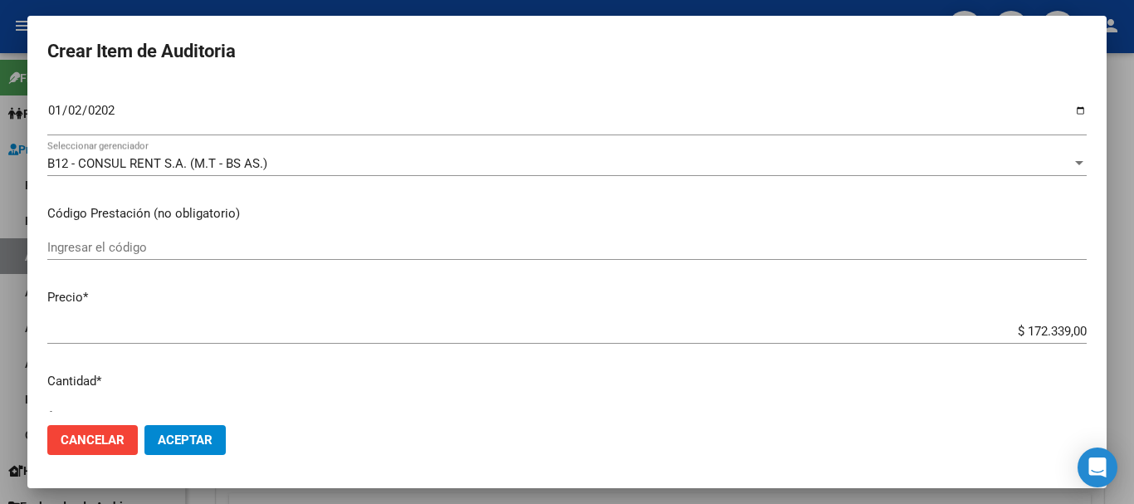
type input "$ 0,01"
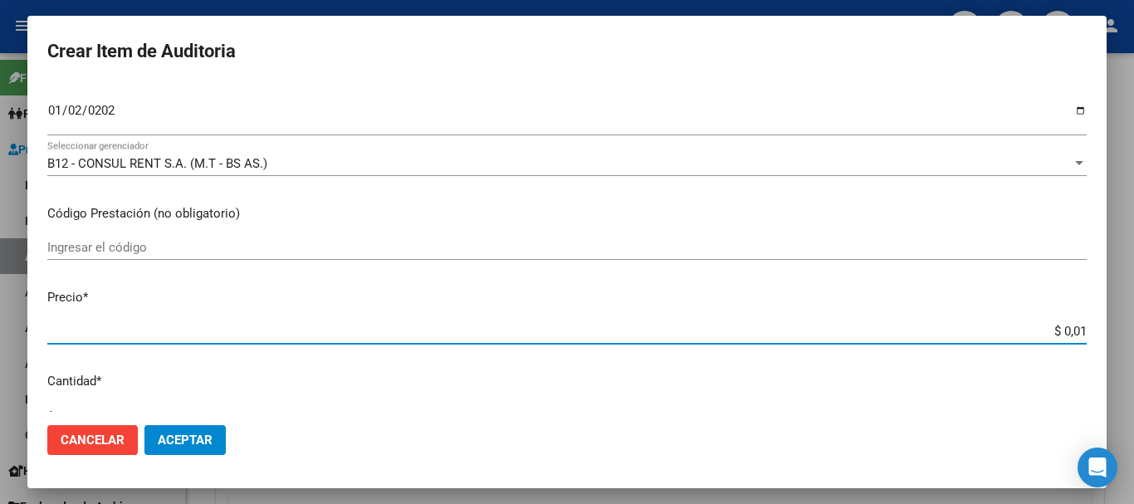
type input "$ 0,10"
type input "$ 1,05"
type input "$ 10,51"
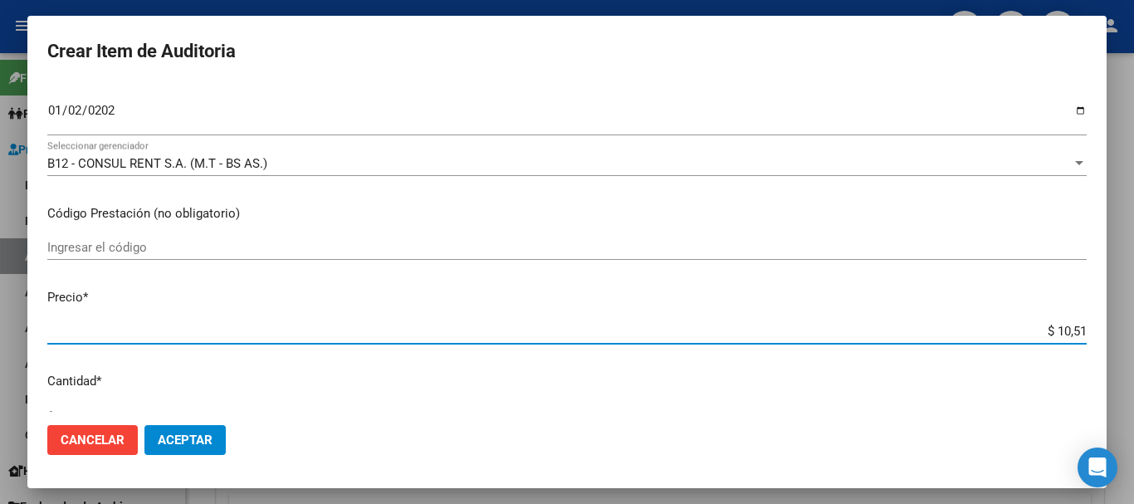
type input "$ 10,51"
type input "$ 105,10"
type input "$ 1.051,03"
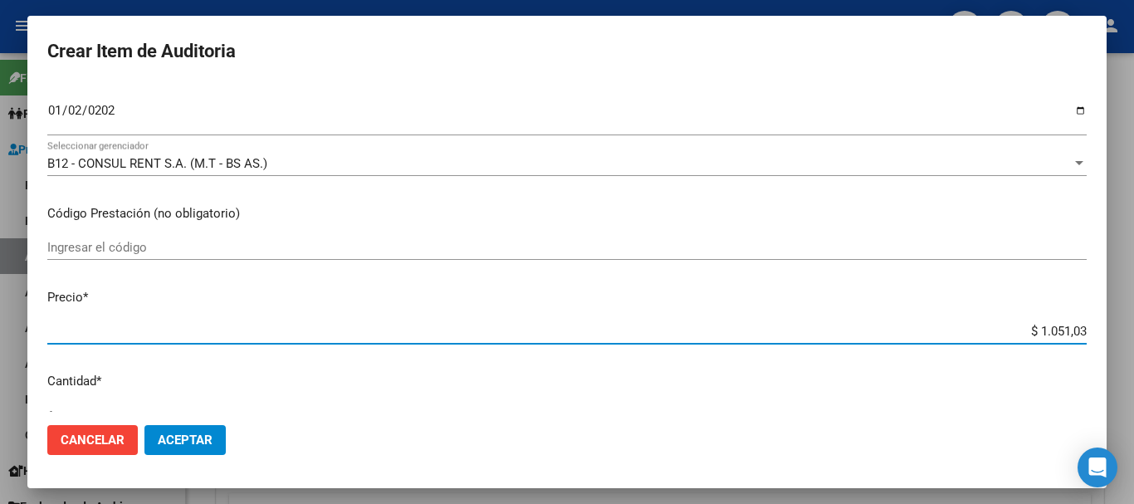
type input "$ 10.510,30"
type input "$ 105.103,00"
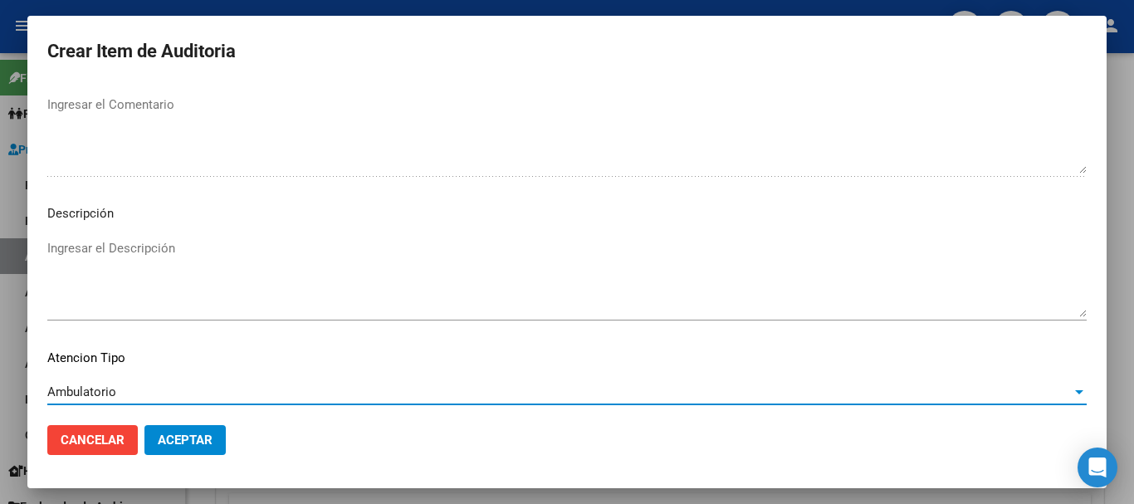
scroll to position [1023, 0]
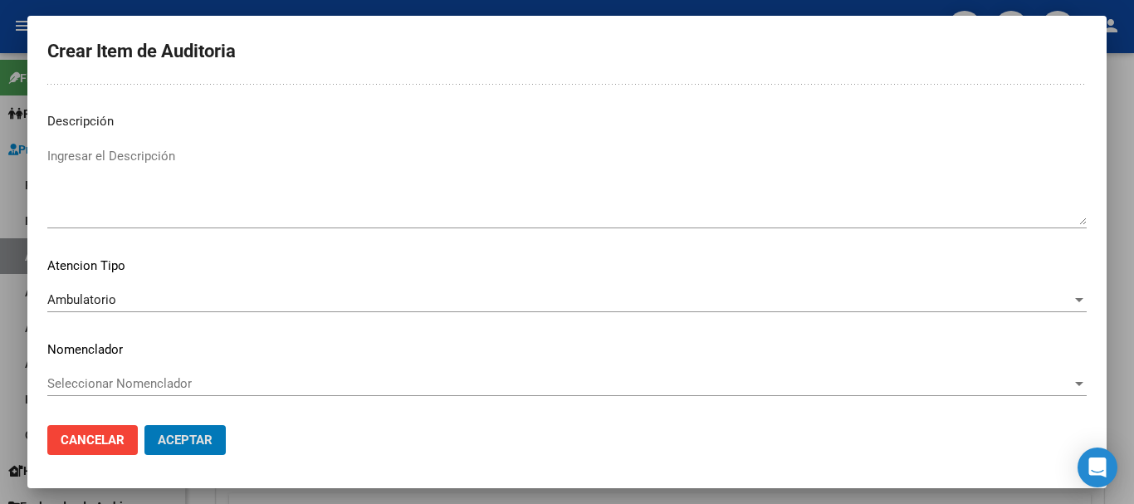
click at [144, 425] on button "Aceptar" at bounding box center [184, 440] width 81 height 30
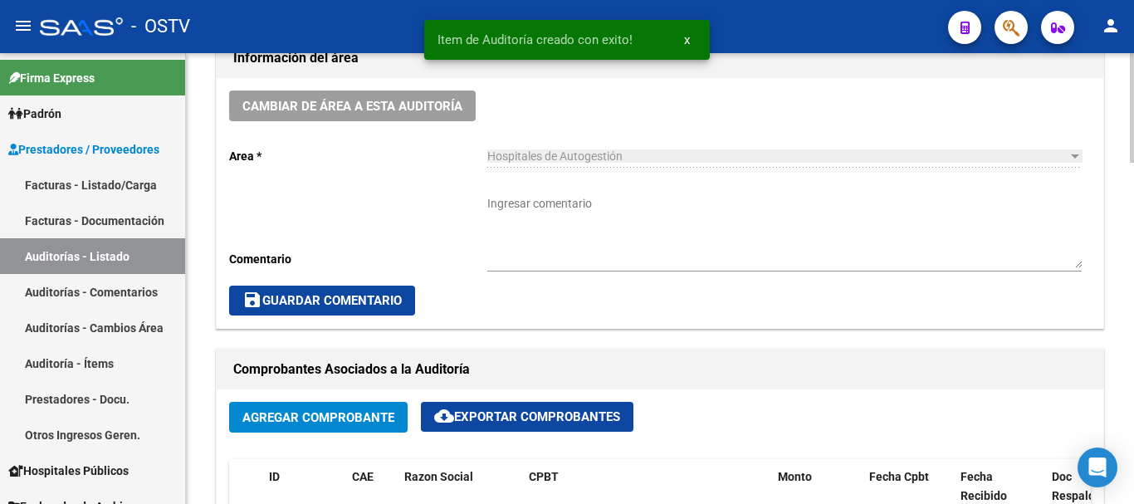
scroll to position [499, 0]
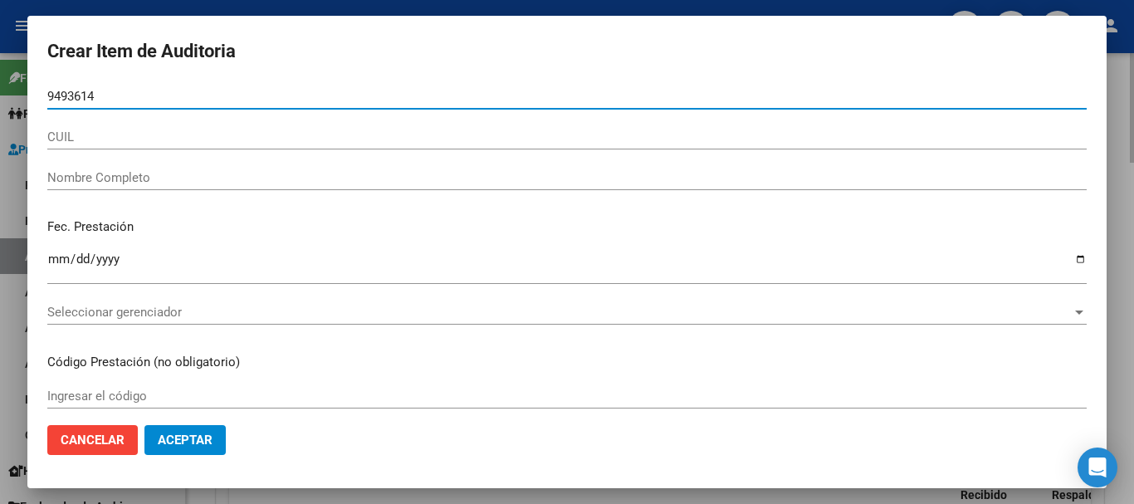
type input "94936140"
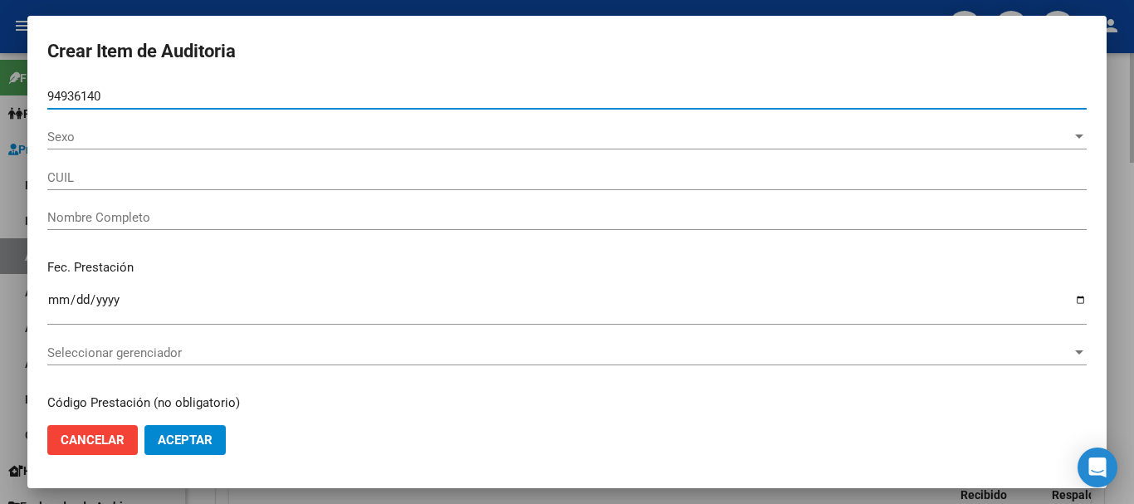
type input "27949361409"
type input "ESQUEN [PERSON_NAME] [PERSON_NAME]"
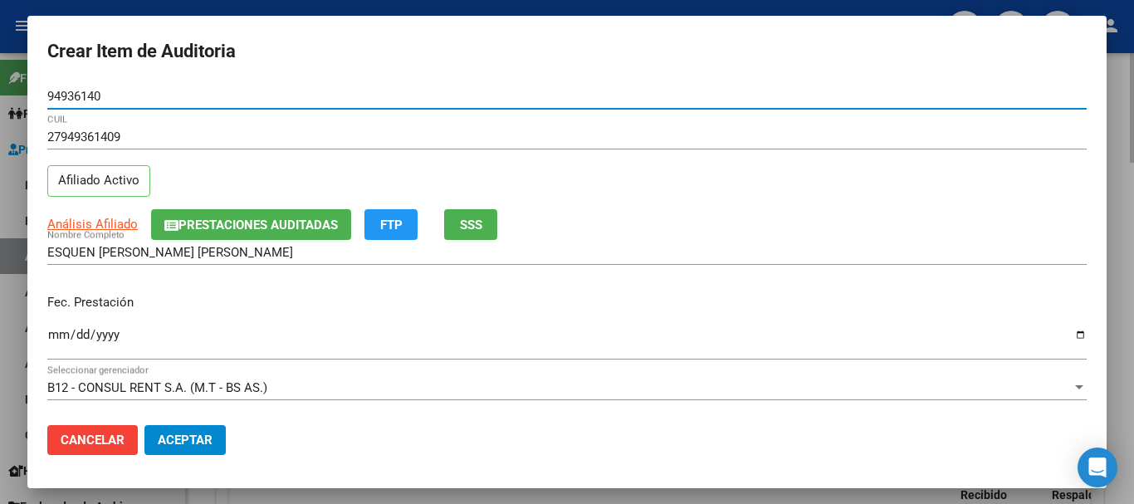
type input "94936140"
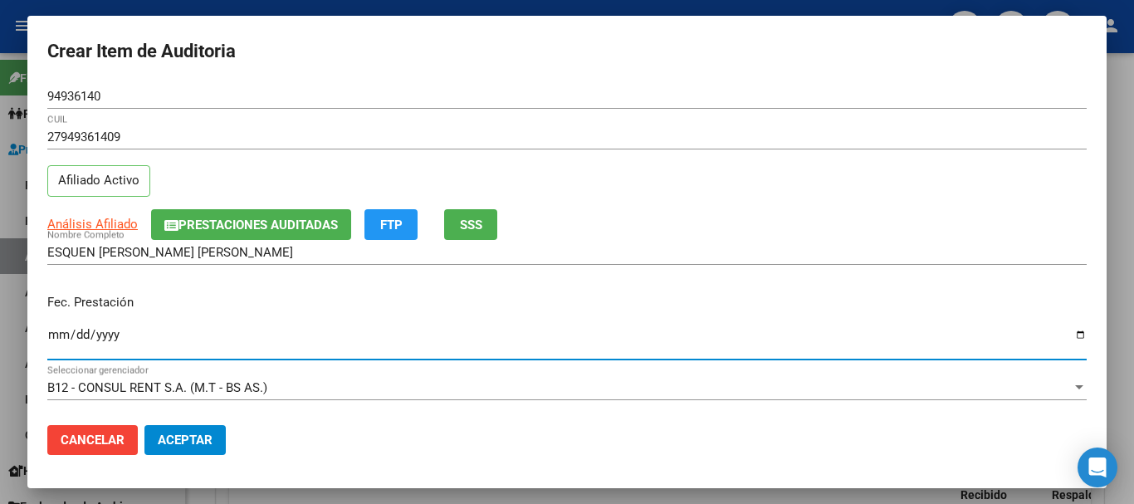
click at [1133, 280] on div at bounding box center [567, 252] width 1134 height 504
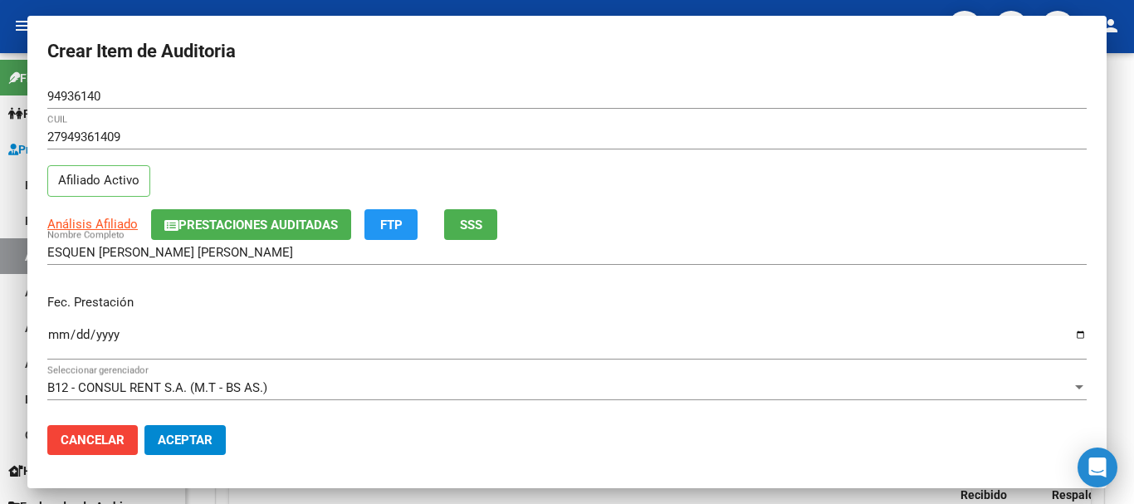
scroll to position [1043, 0]
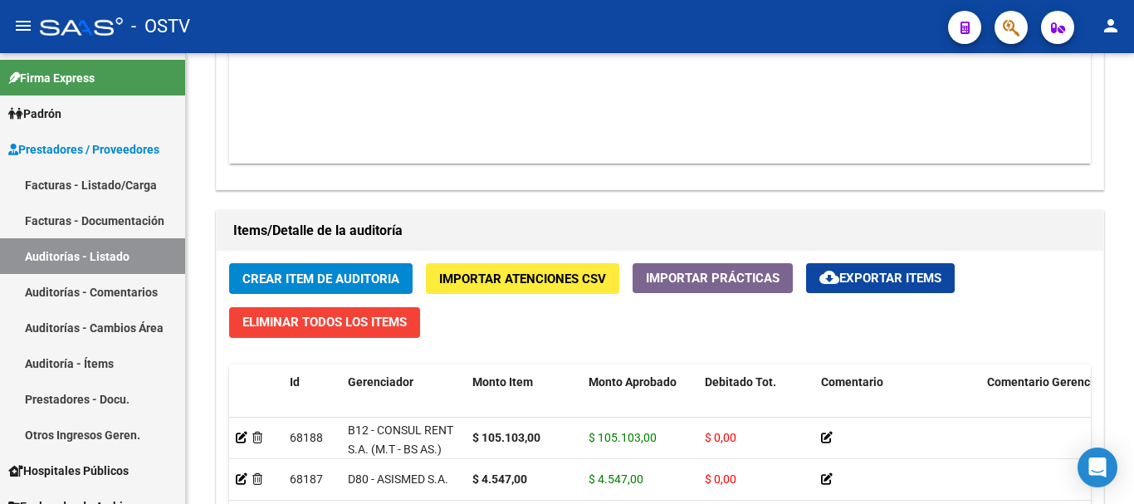
click at [229, 263] on button "Crear Item de Auditoria" at bounding box center [320, 278] width 183 height 31
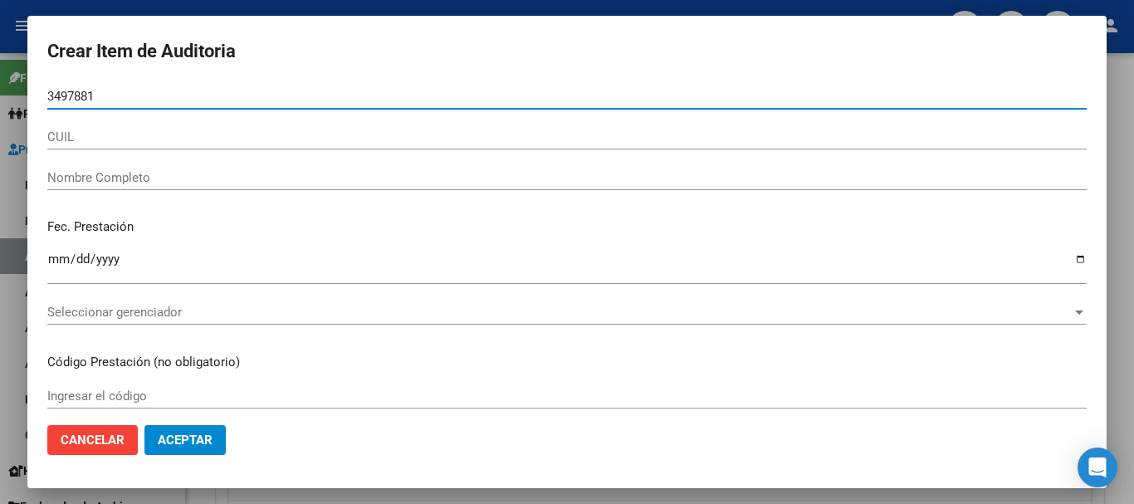
type input "34978813"
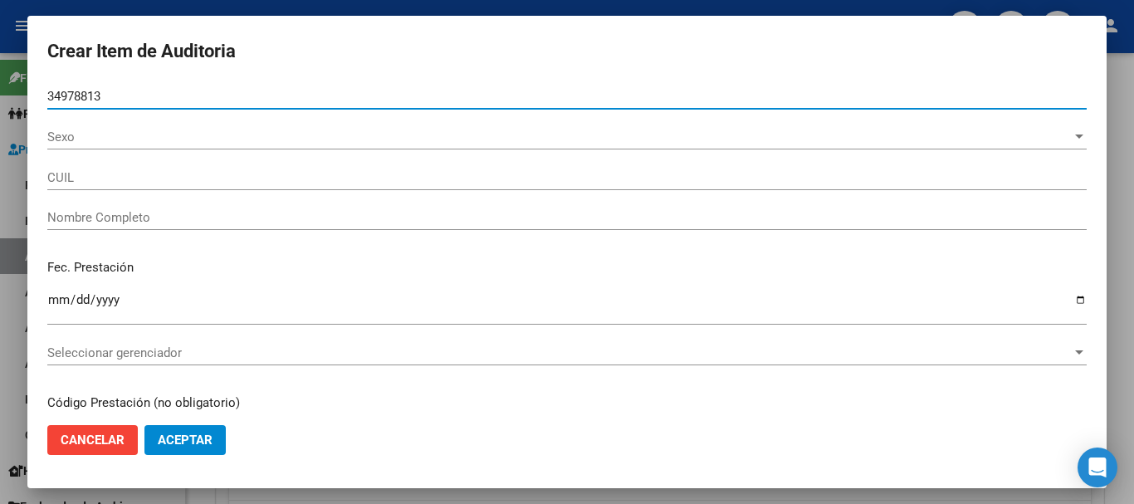
type input "20349788137"
type input "[PERSON_NAME] [PERSON_NAME] -"
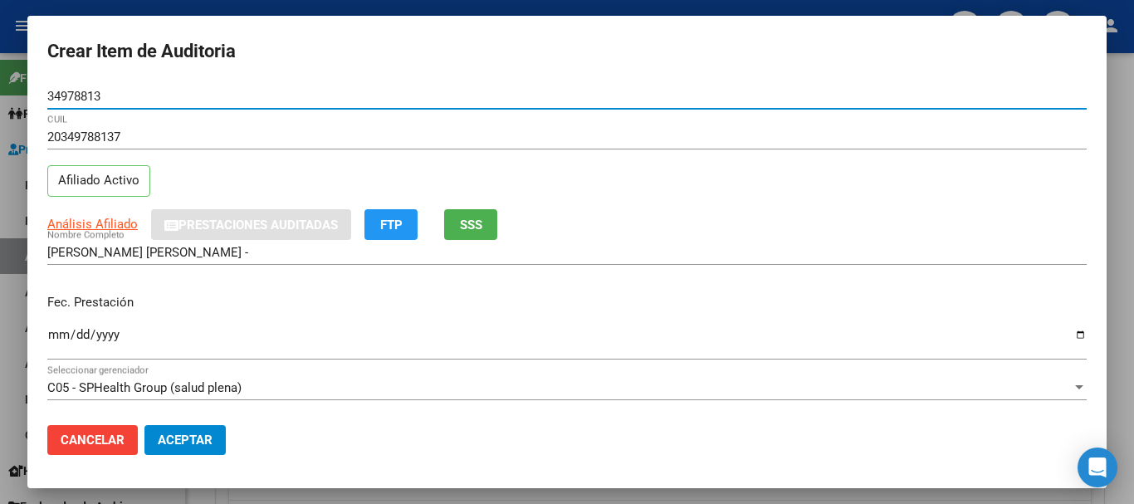
type input "34978813"
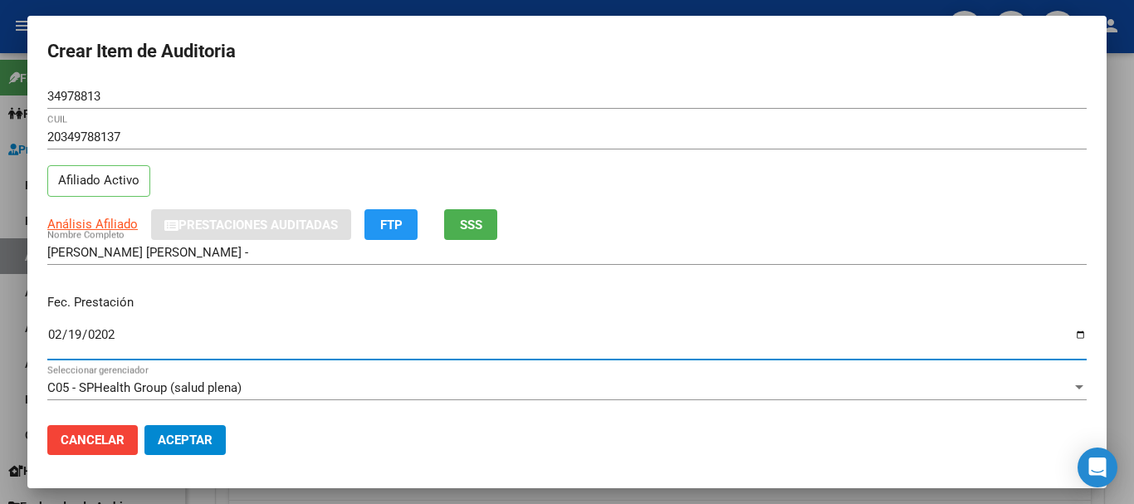
type input "[DATE]"
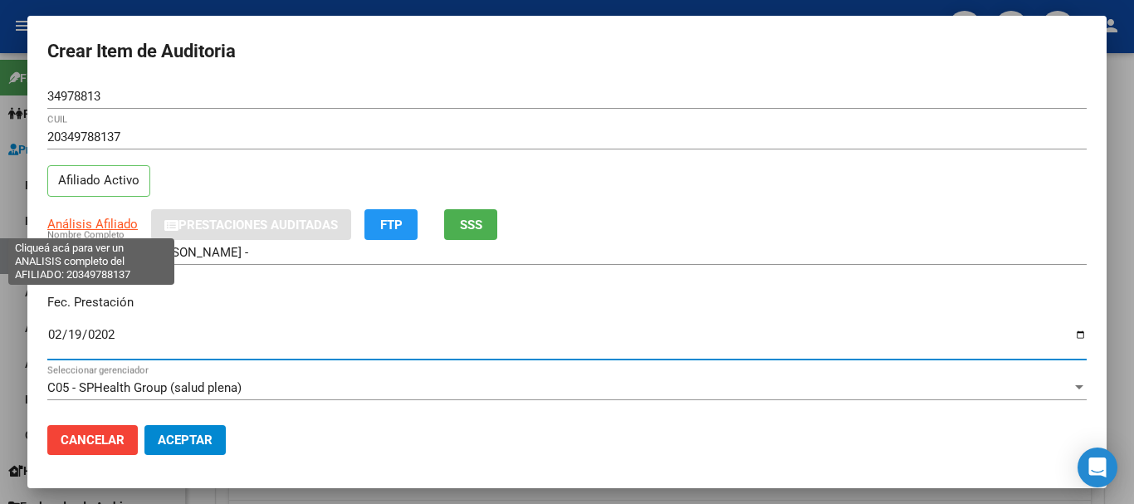
click at [81, 229] on span "Análisis Afiliado" at bounding box center [92, 224] width 90 height 15
type textarea "20349788137"
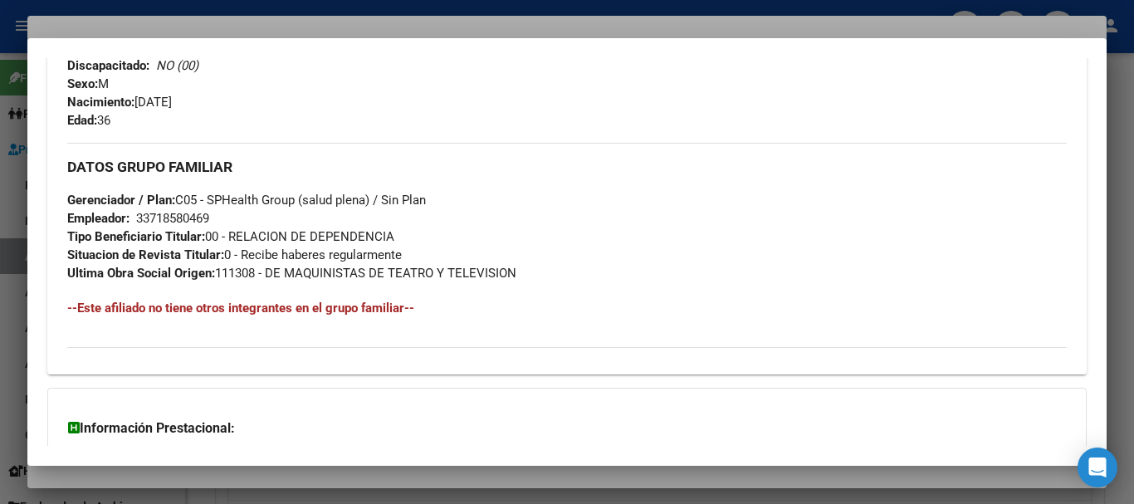
scroll to position [856, 0]
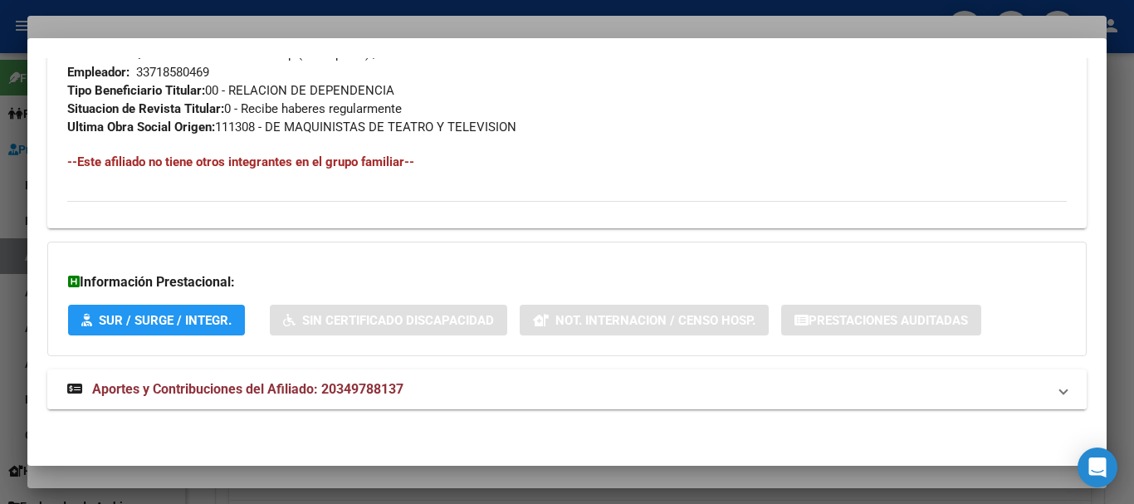
click at [274, 392] on span "Aportes y Contribuciones del Afiliado: 20349788137" at bounding box center [247, 389] width 311 height 16
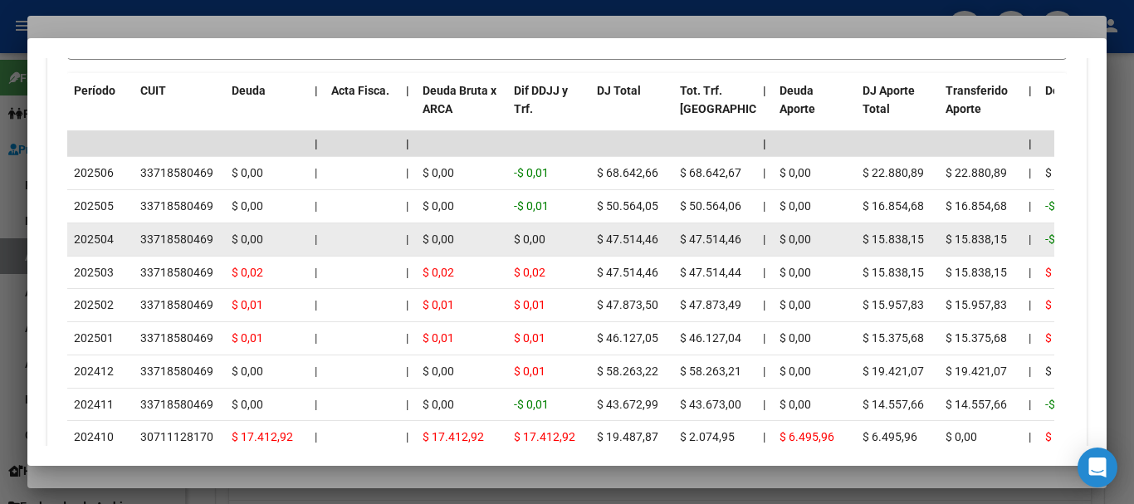
scroll to position [1546, 0]
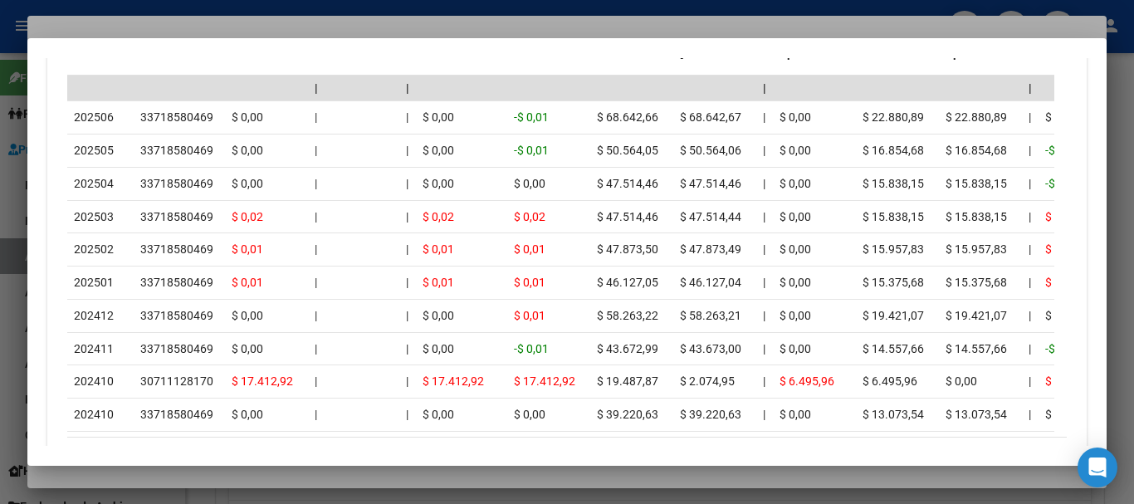
click at [175, 27] on div at bounding box center [567, 252] width 1134 height 504
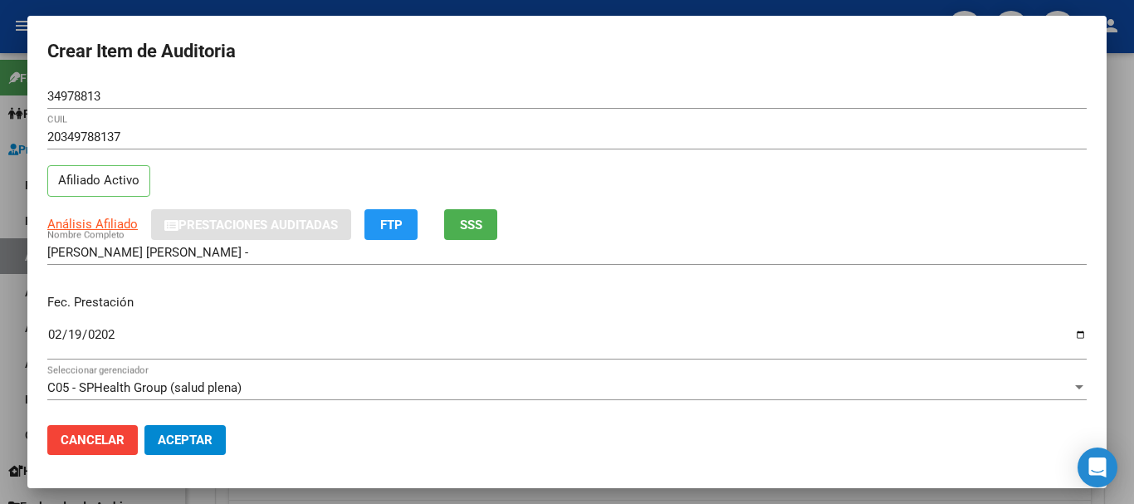
click at [633, 129] on input "20349788137" at bounding box center [566, 136] width 1039 height 15
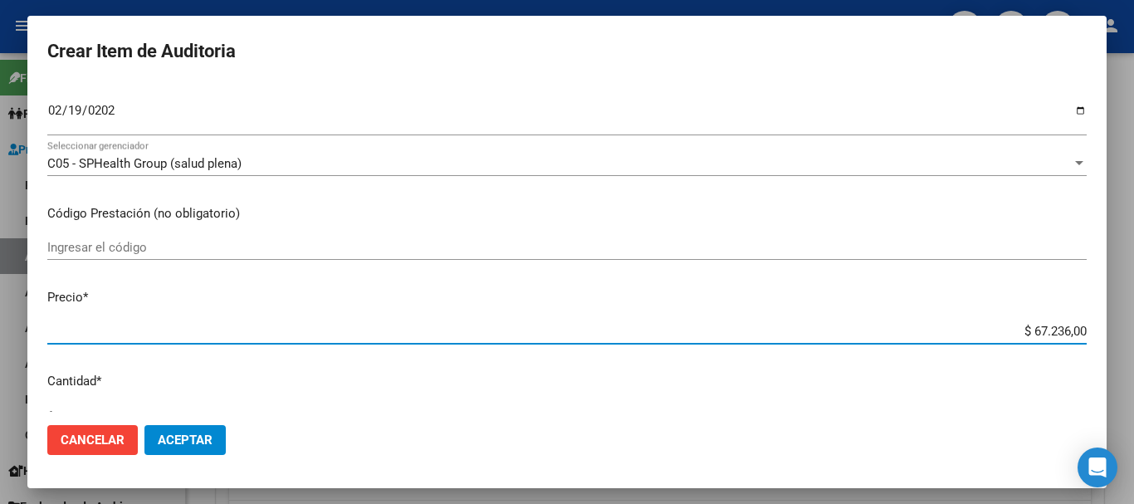
type input "$ 0,04"
type input "$ 0,49"
type input "$ 4,97"
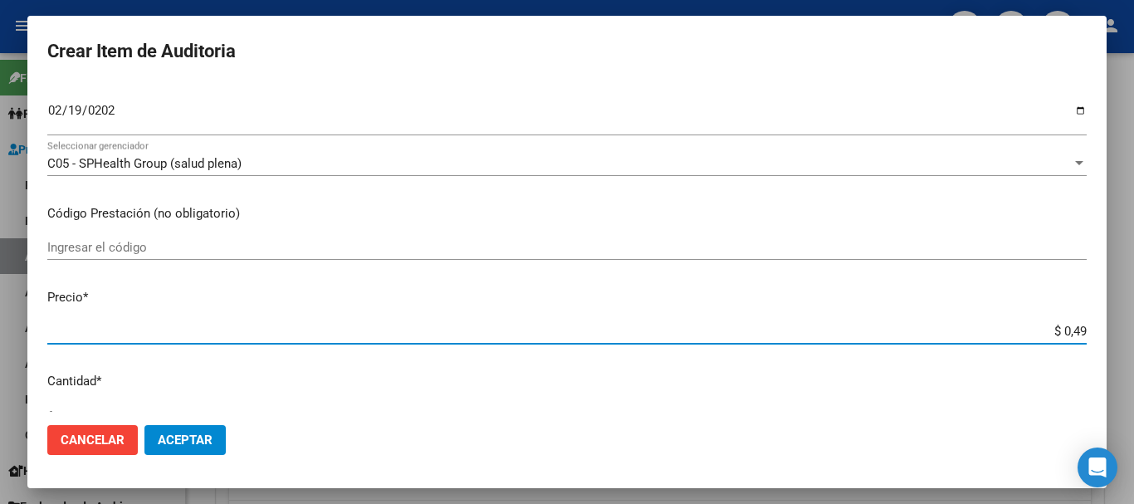
type input "$ 4,97"
type input "$ 49,74"
type input "$ 497,42"
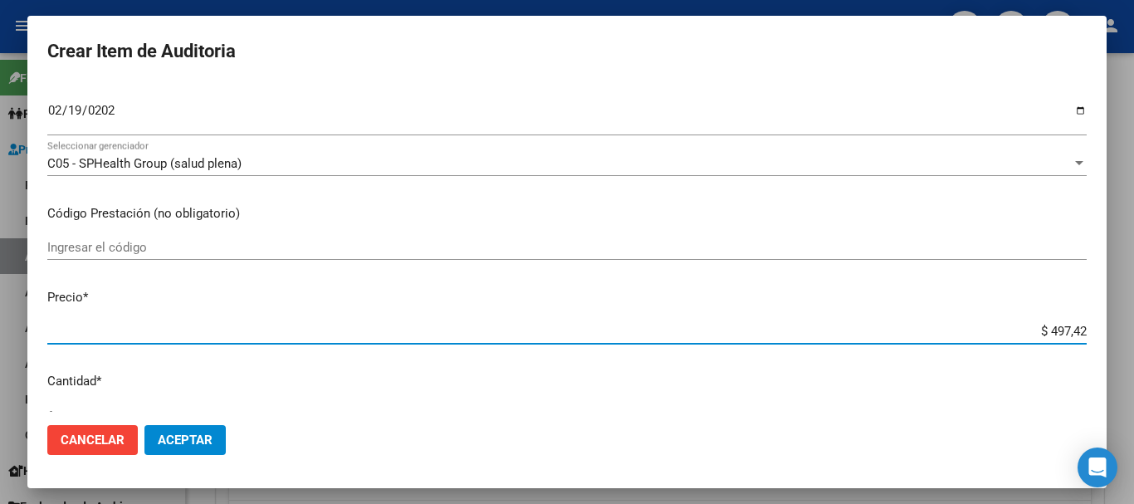
type input "$ 4.974,20"
type input "$ 49.742,00"
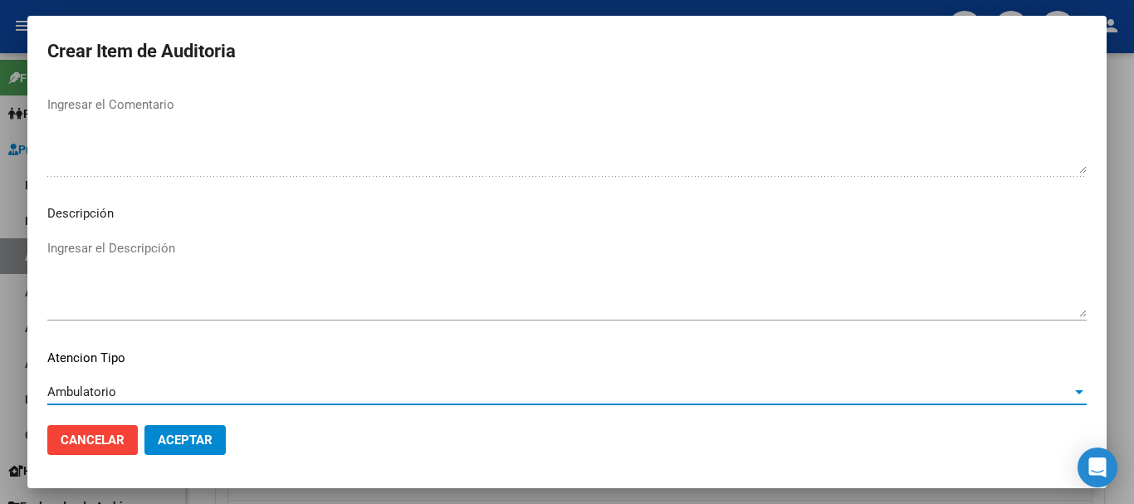
scroll to position [1023, 0]
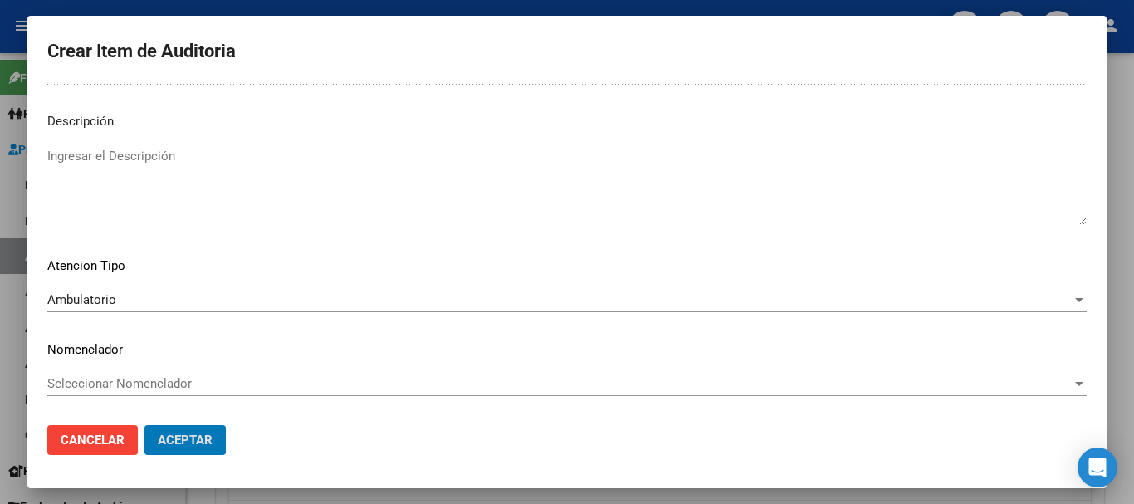
click at [144, 425] on button "Aceptar" at bounding box center [184, 440] width 81 height 30
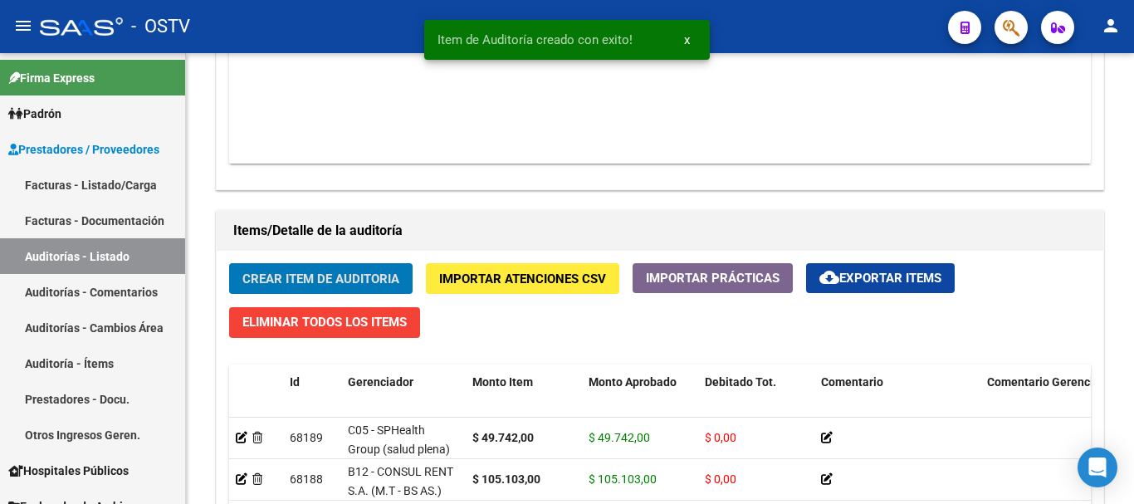
click at [229, 263] on button "Crear Item de Auditoria" at bounding box center [320, 278] width 183 height 31
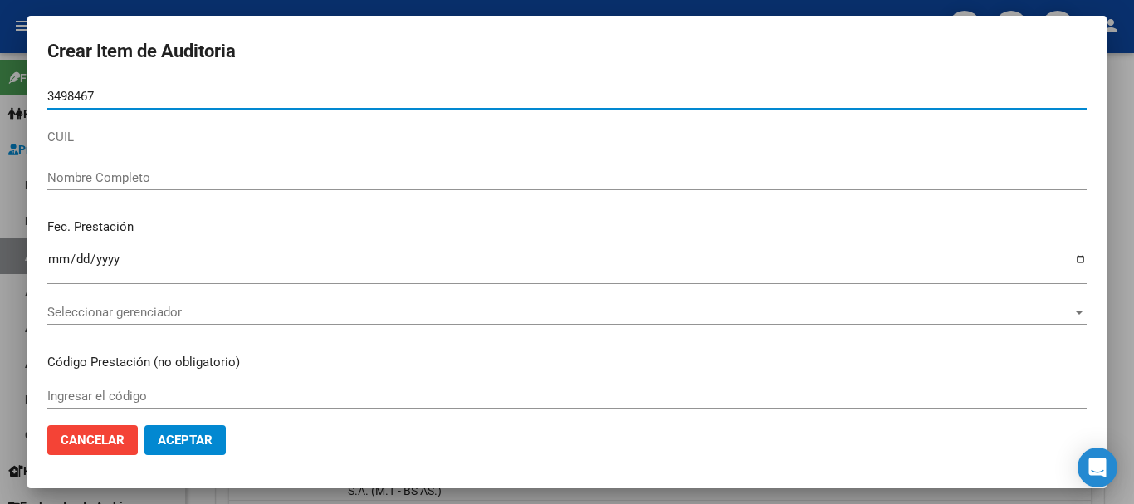
type input "34984674"
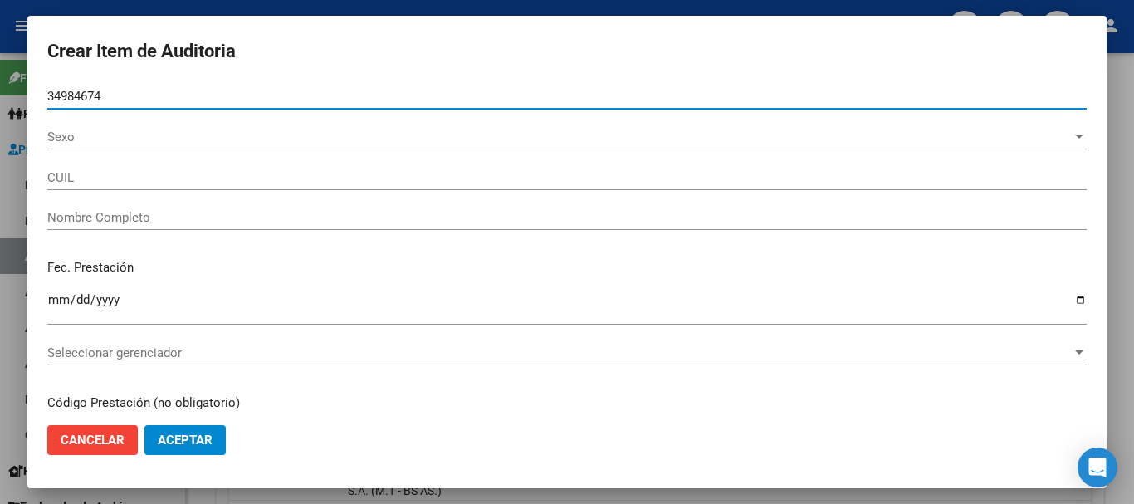
type input "27349846743"
type input "[PERSON_NAME] [PERSON_NAME] DE [GEOGRAPHIC_DATA]"
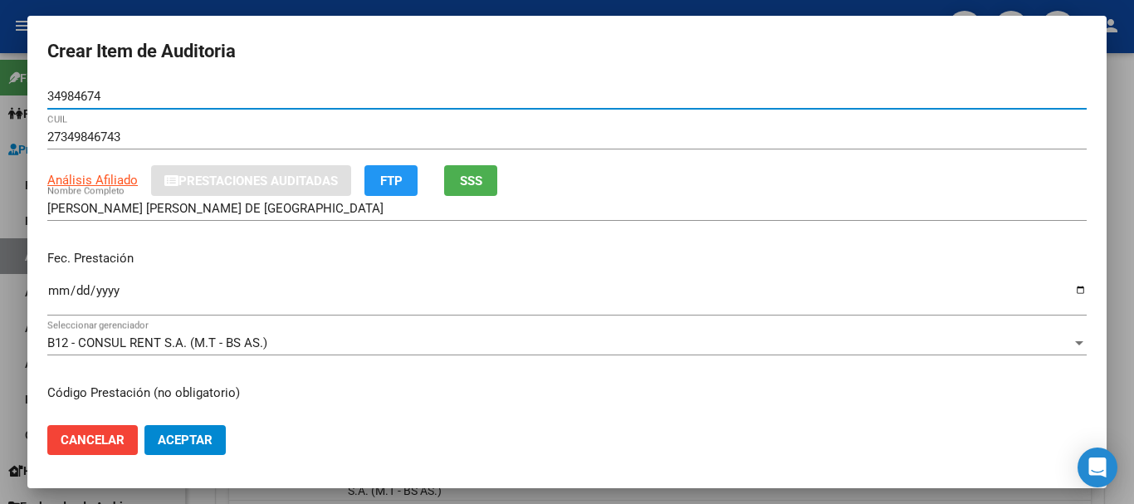
type input "34984674"
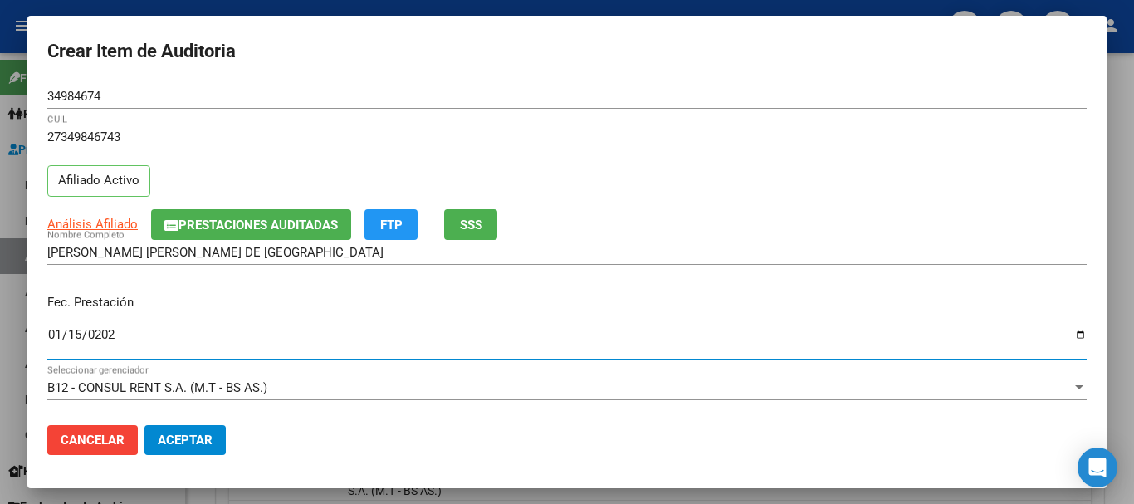
type input "[DATE]"
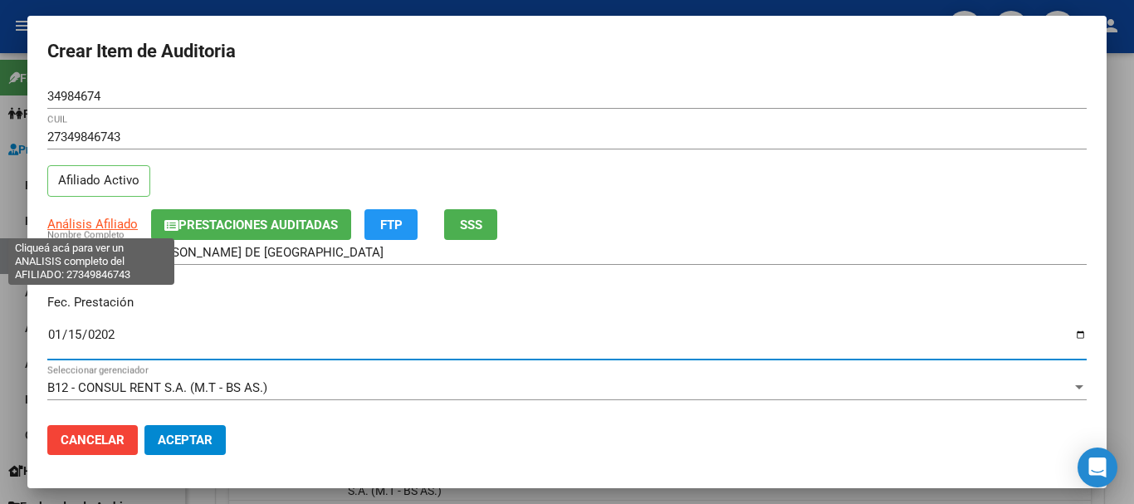
click at [117, 224] on span "Análisis Afiliado" at bounding box center [92, 224] width 90 height 15
type textarea "27349846743"
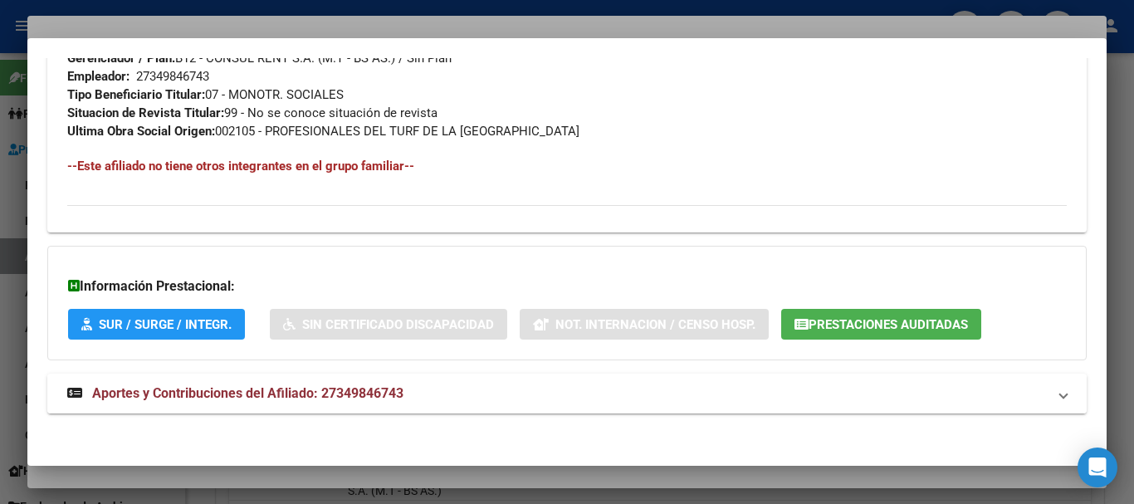
scroll to position [856, 0]
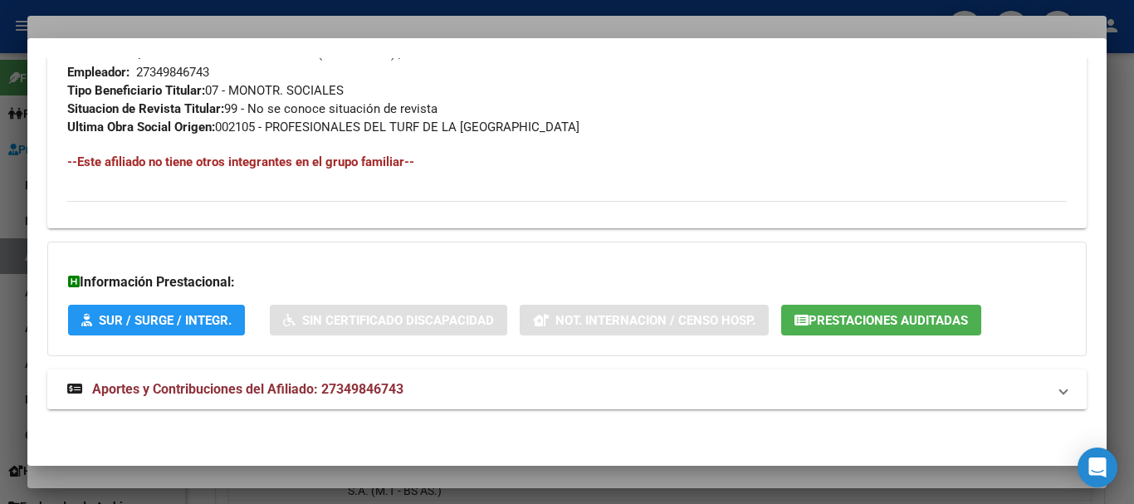
click at [264, 391] on span "Aportes y Contribuciones del Afiliado: 27349846743" at bounding box center [247, 389] width 311 height 16
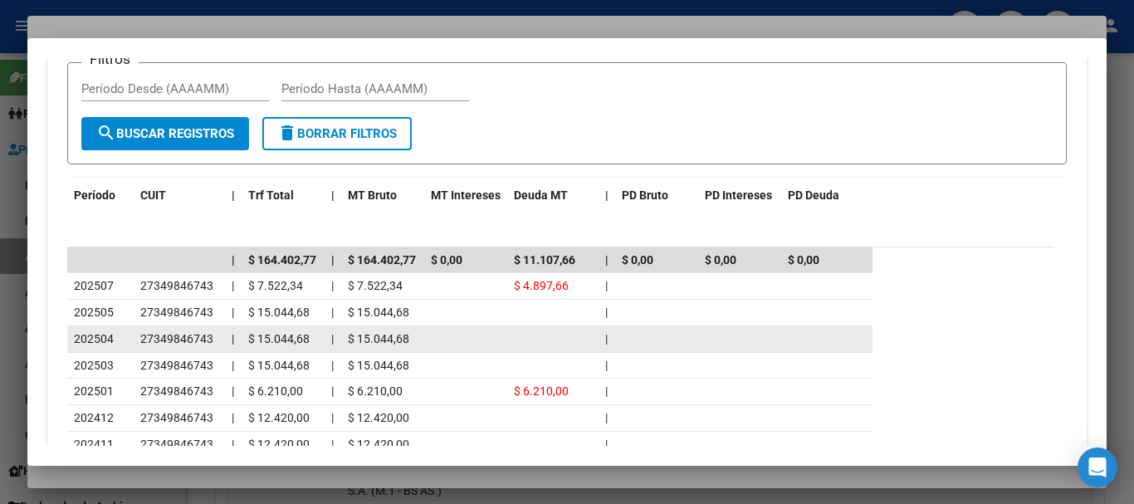
scroll to position [1477, 0]
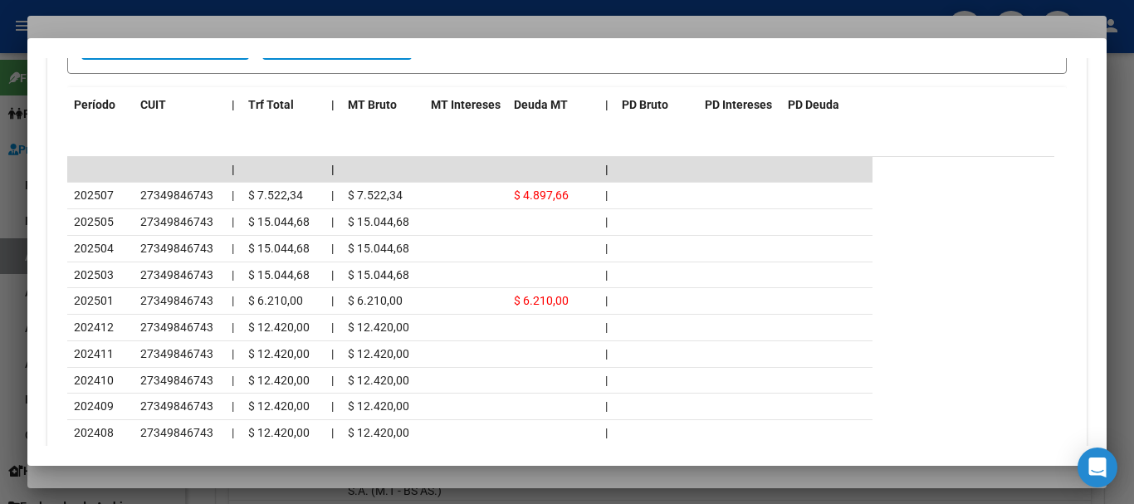
click at [458, 27] on div at bounding box center [567, 252] width 1134 height 504
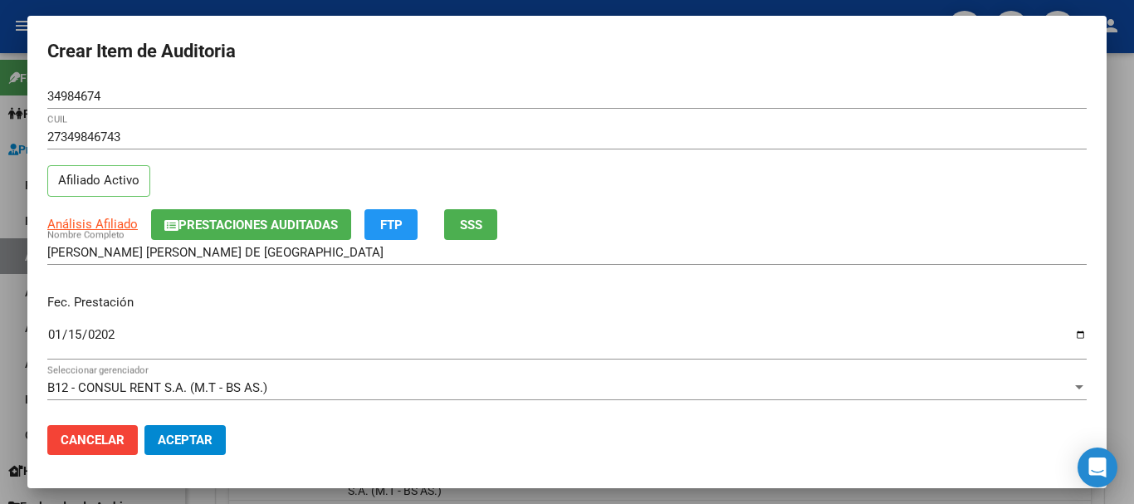
click at [878, 214] on div "Análisis Afiliado Prestaciones Auditadas FTP SSS" at bounding box center [566, 224] width 1039 height 31
